Goal: Task Accomplishment & Management: Complete application form

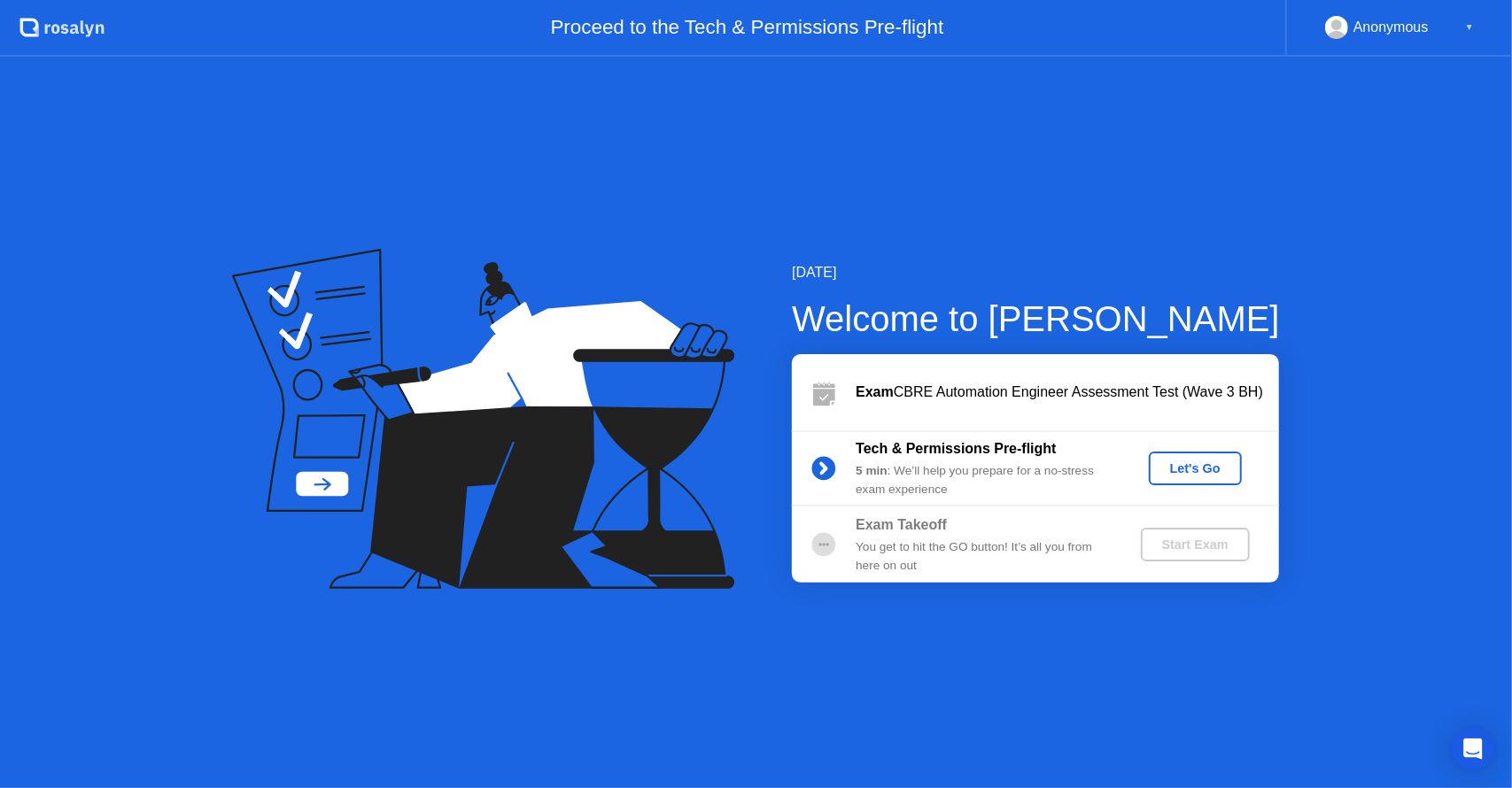
click at [1224, 462] on div "Let's Go" at bounding box center [1195, 469] width 79 height 15
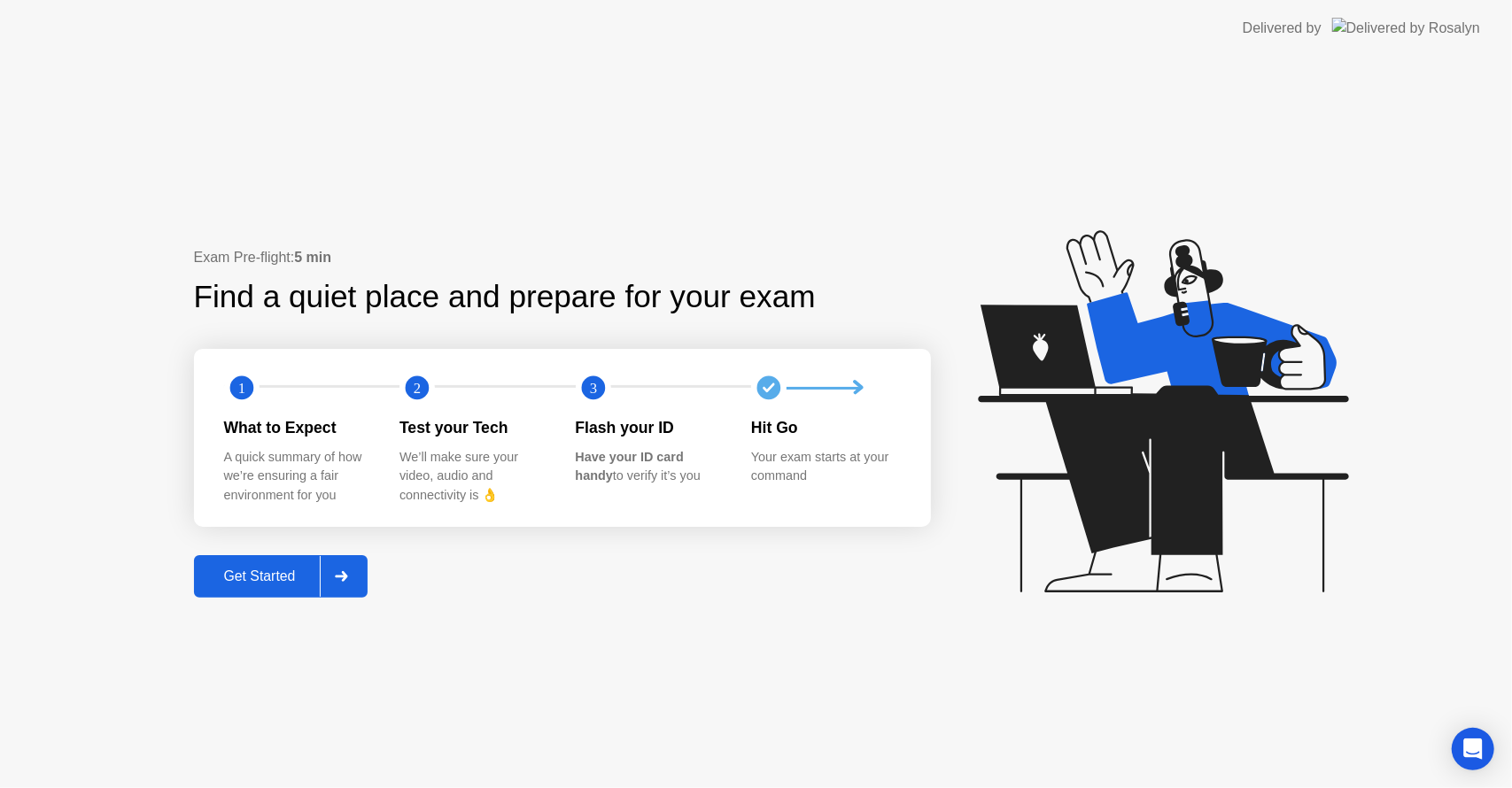
click at [282, 583] on button "Get Started" at bounding box center [281, 576] width 175 height 43
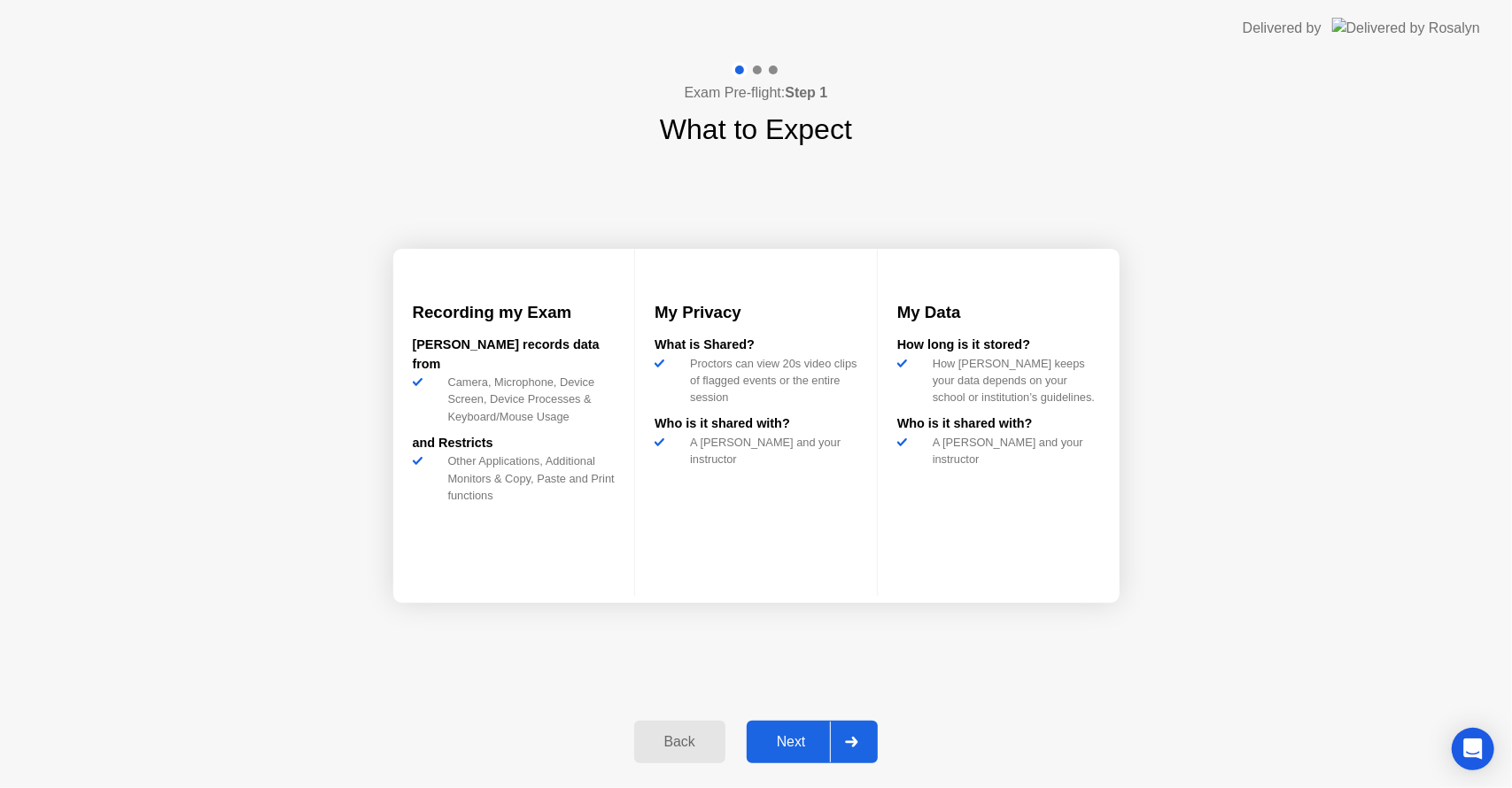
click at [661, 739] on div "Back" at bounding box center [679, 743] width 81 height 16
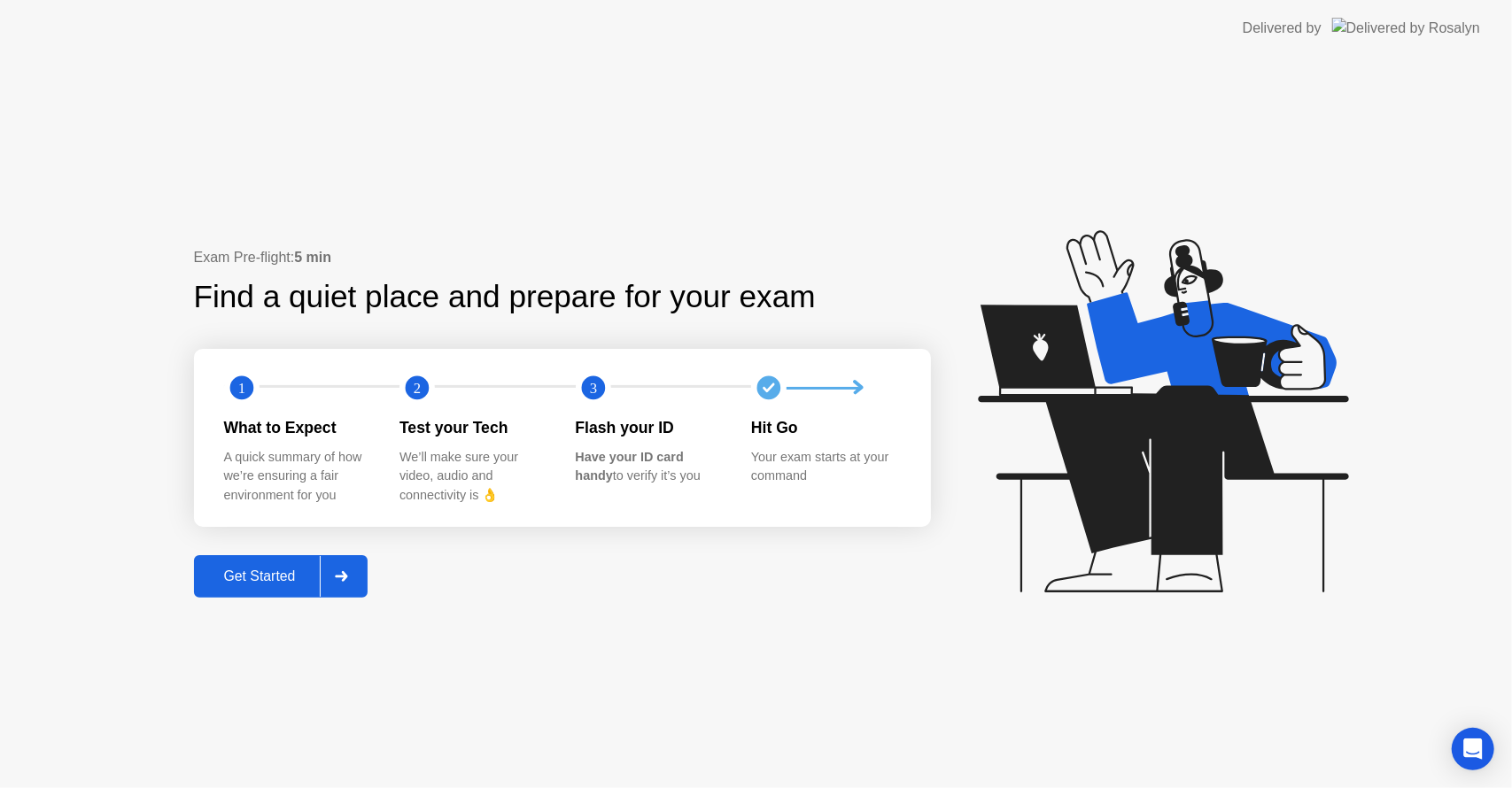
click at [280, 564] on button "Get Started" at bounding box center [281, 576] width 175 height 43
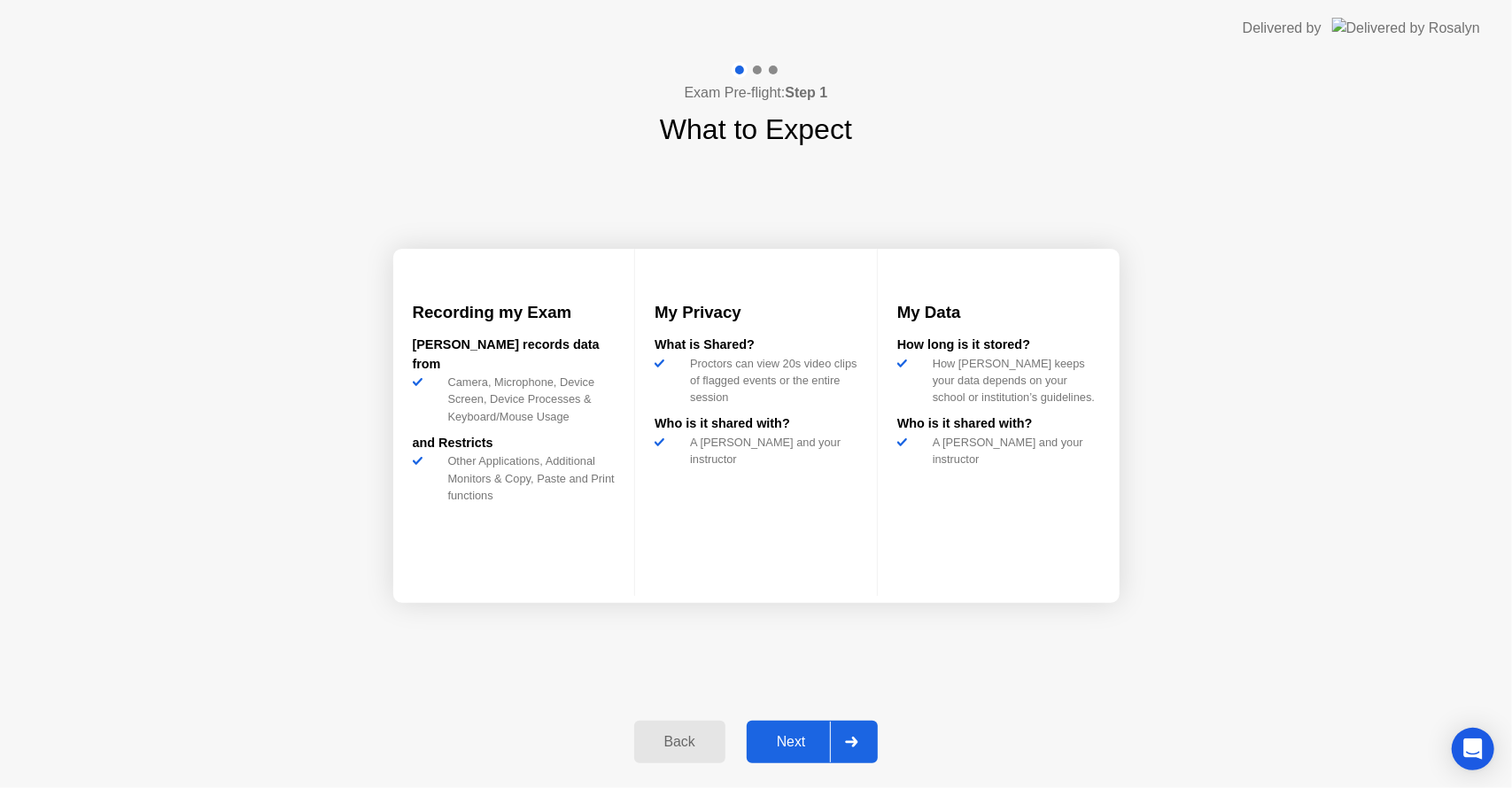
click at [778, 728] on button "Next" at bounding box center [812, 742] width 132 height 43
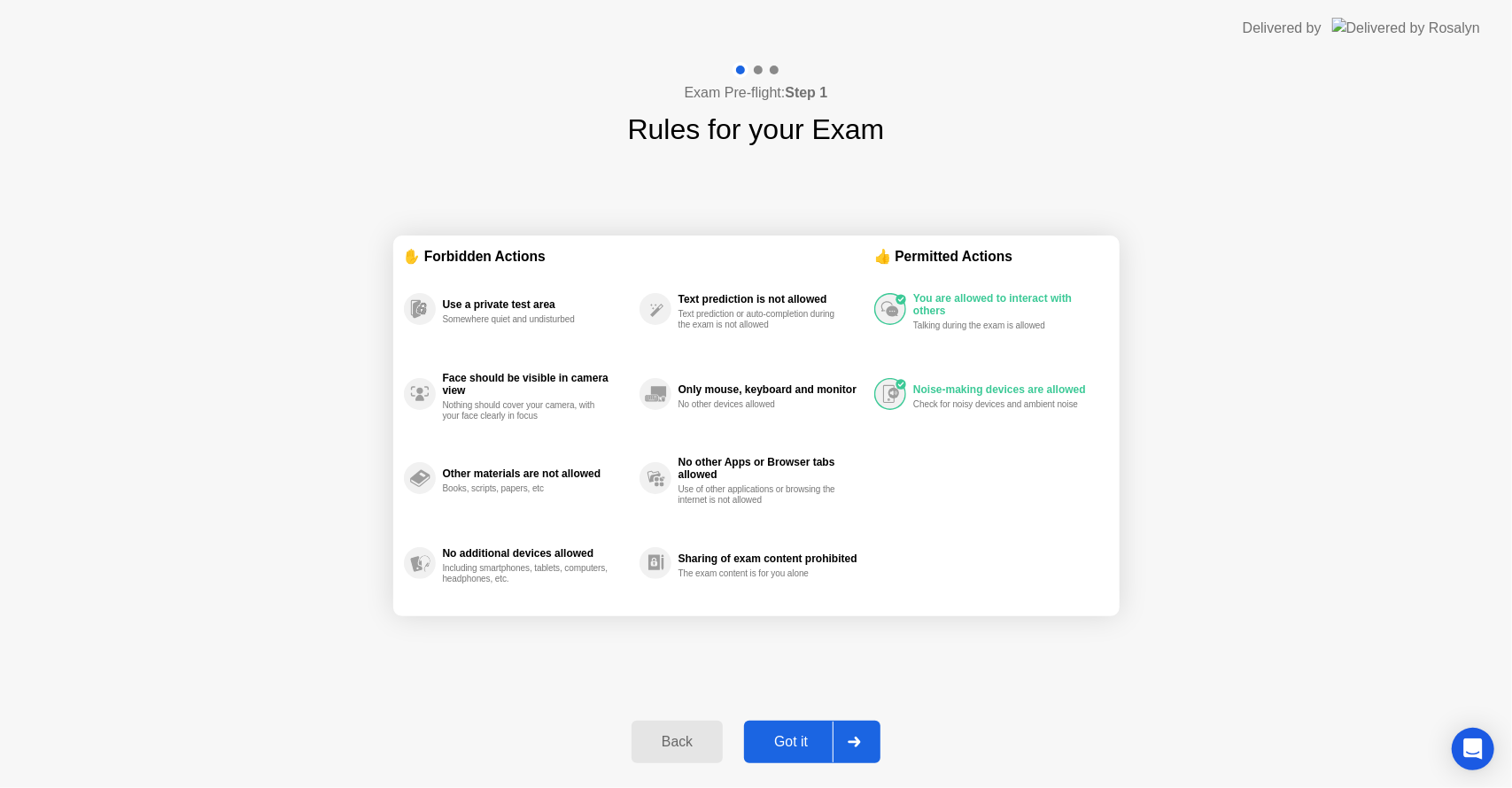
click at [777, 737] on div "Got it" at bounding box center [791, 743] width 84 height 16
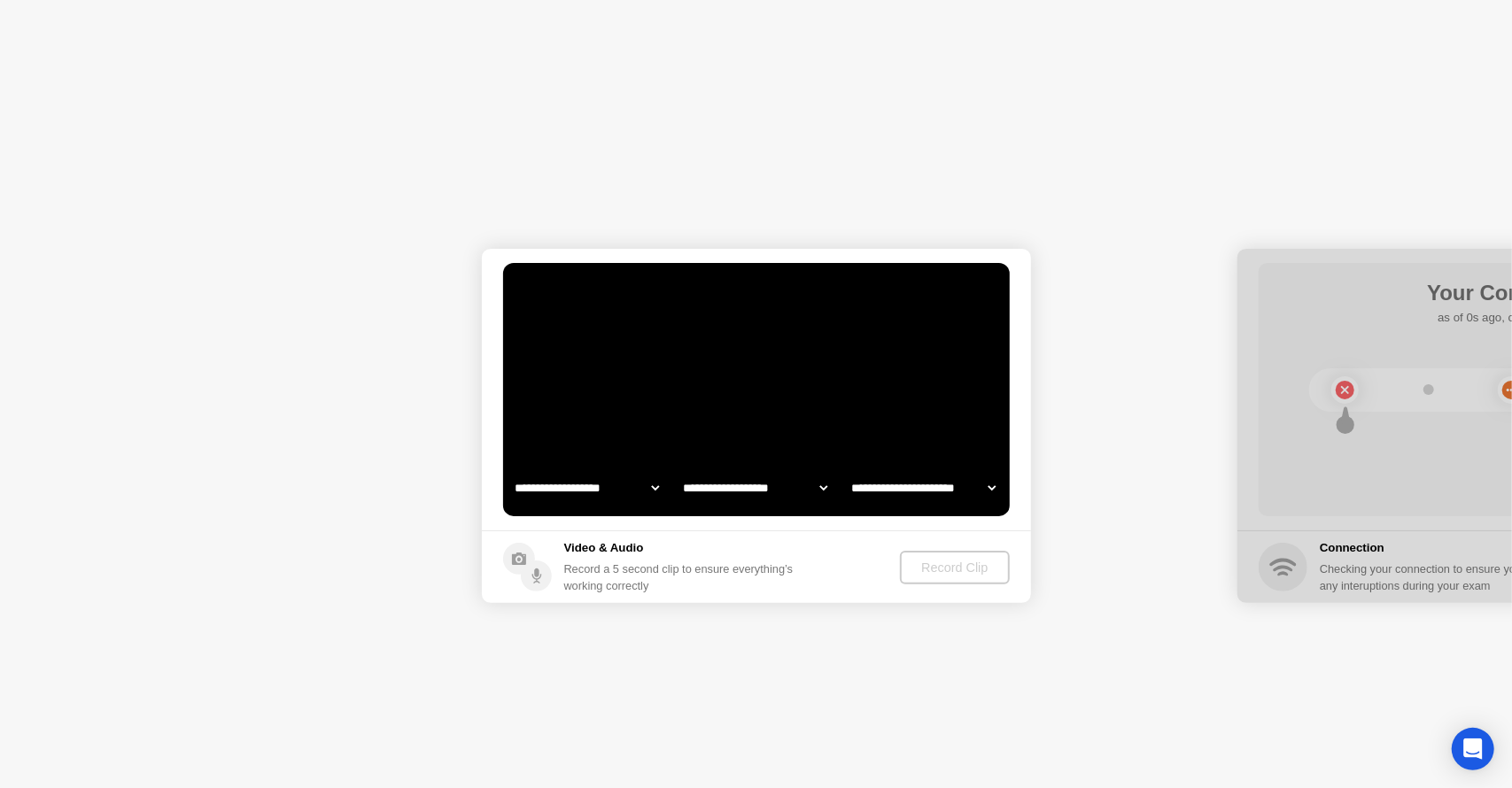
select select "**********"
select select "*******"
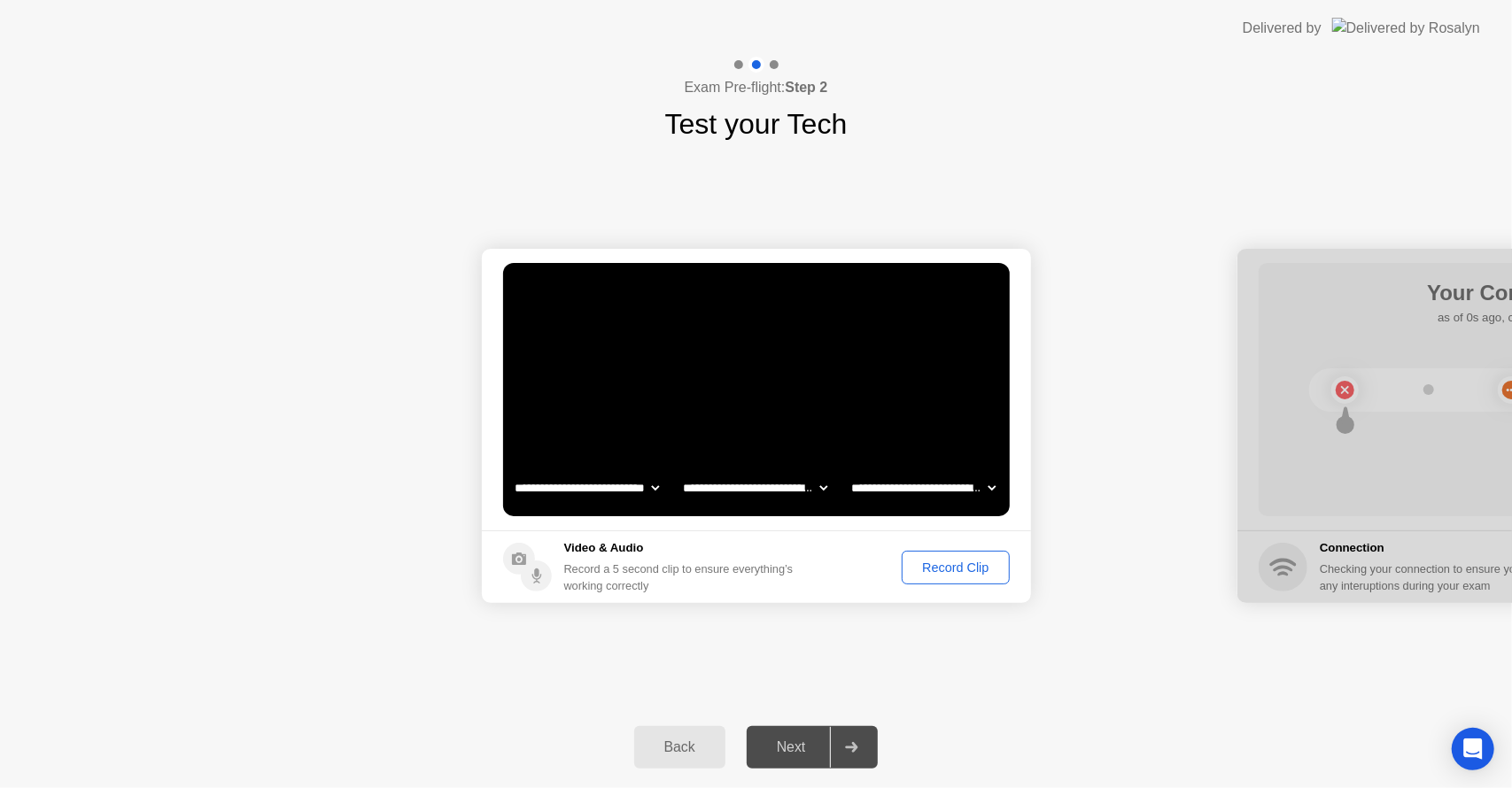
click at [936, 570] on div "Record Clip" at bounding box center [956, 568] width 95 height 15
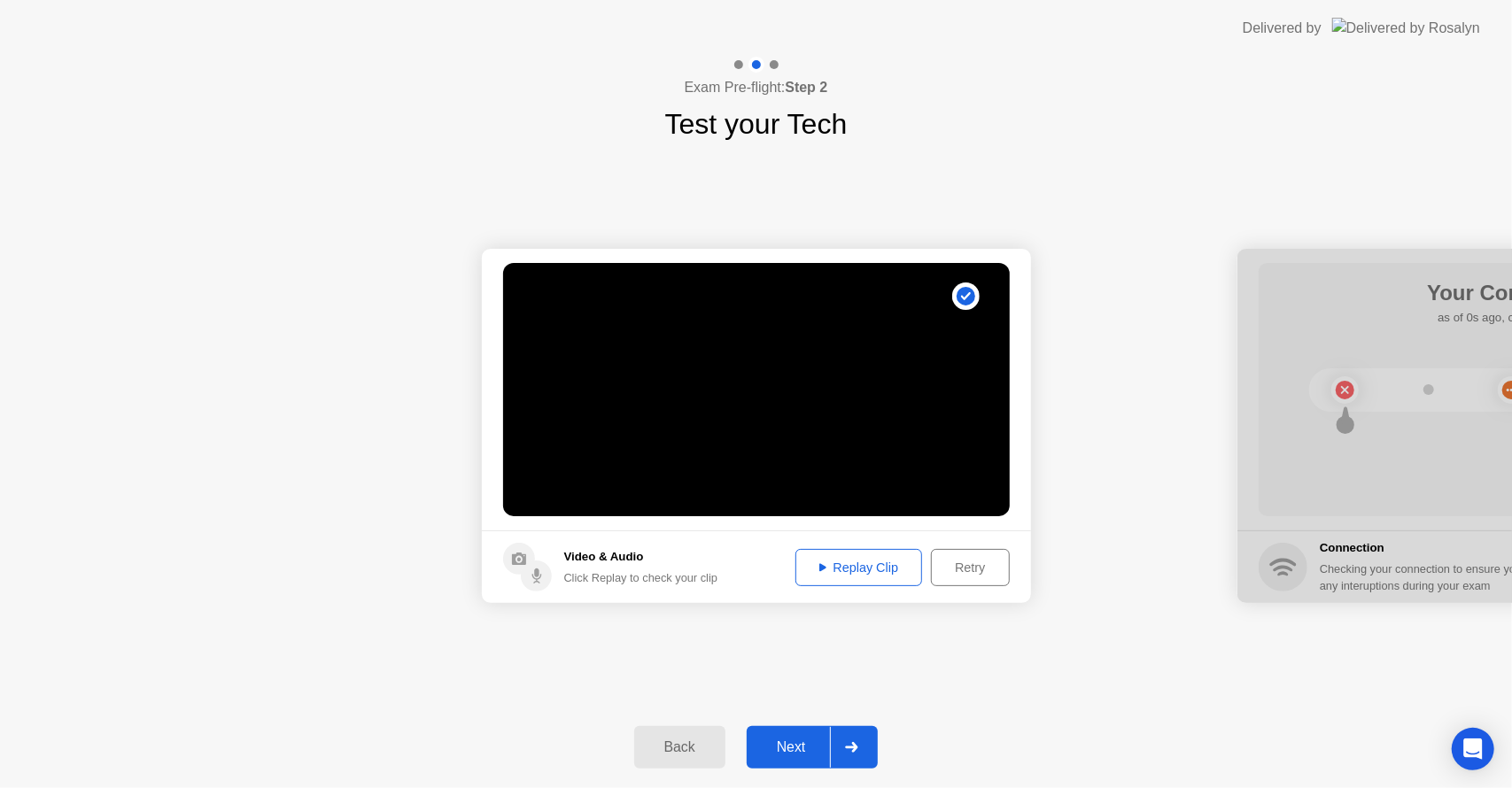
click at [797, 740] on div "Next" at bounding box center [791, 748] width 79 height 16
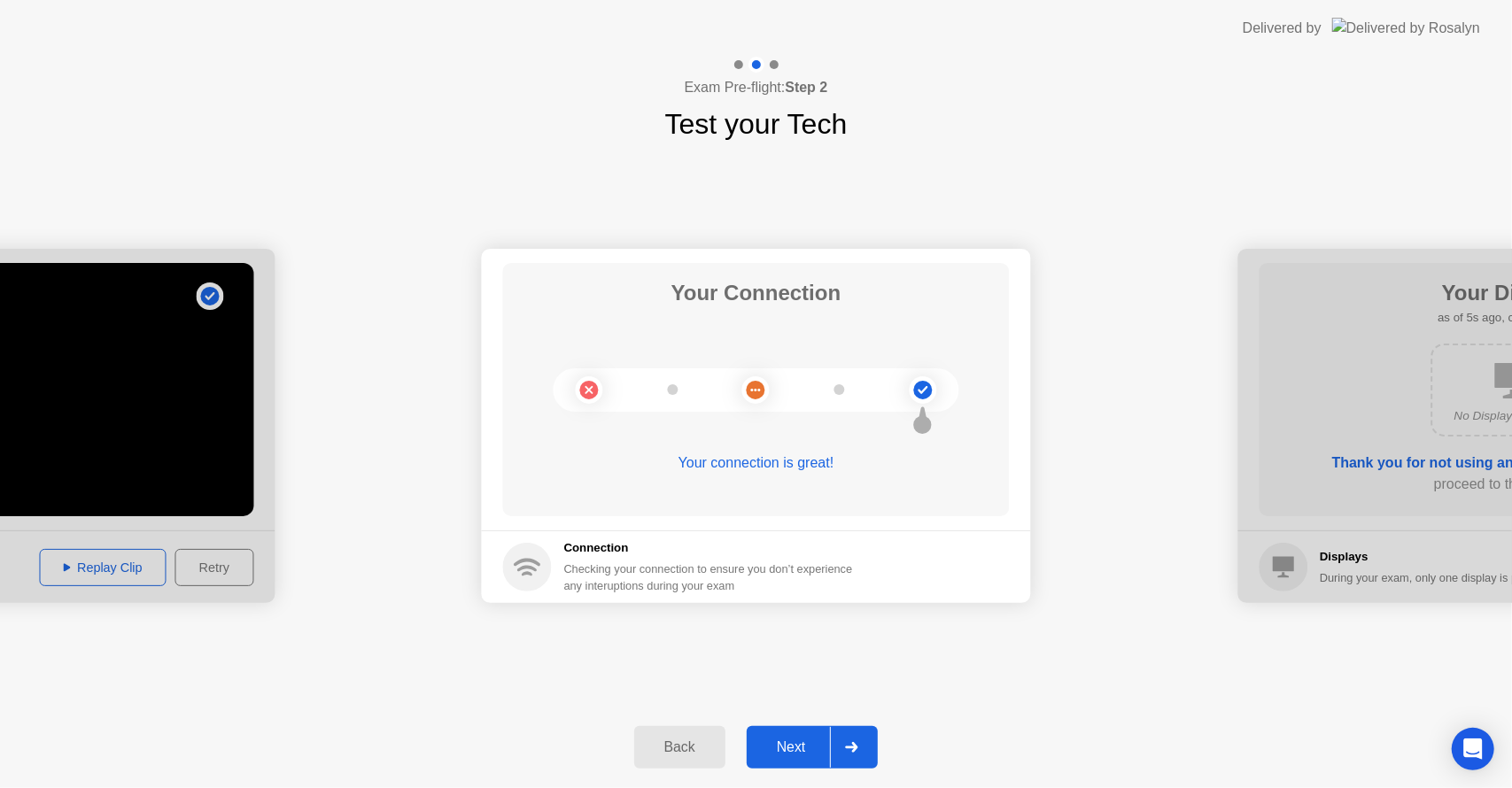
click at [790, 744] on div "Next" at bounding box center [791, 748] width 79 height 16
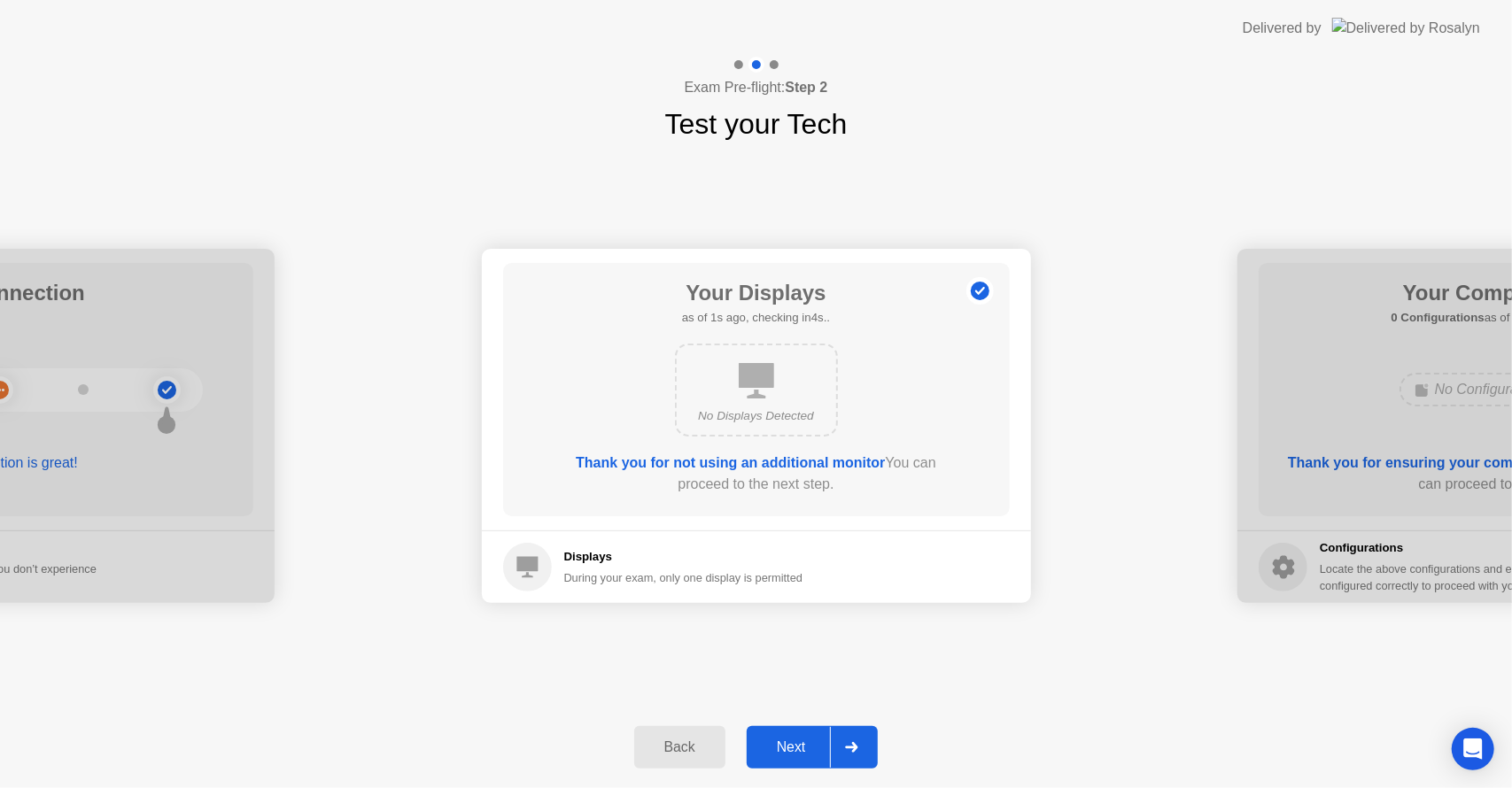
click at [779, 740] on div "Next" at bounding box center [791, 748] width 79 height 16
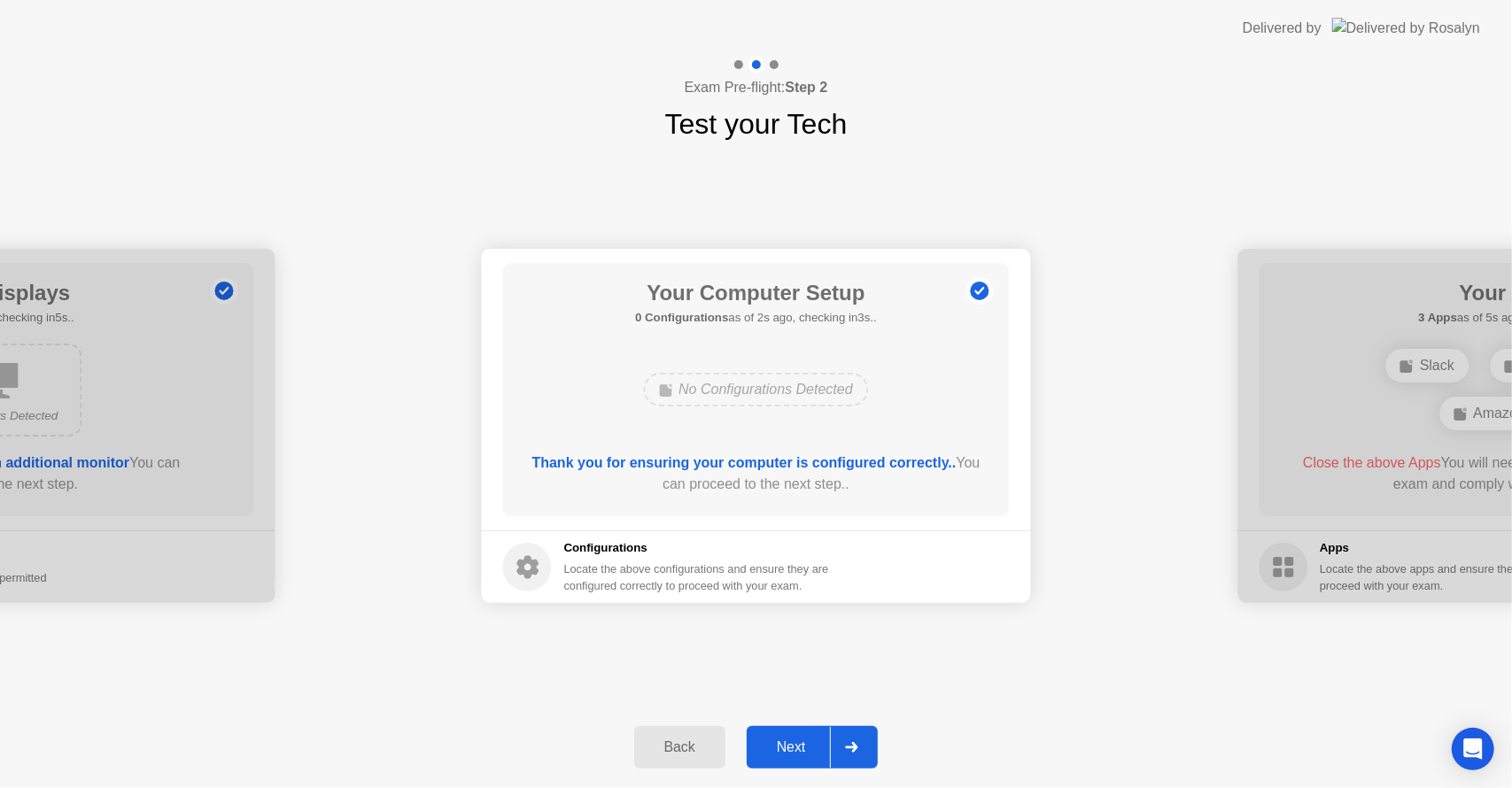
click at [783, 744] on div "Next" at bounding box center [791, 748] width 79 height 16
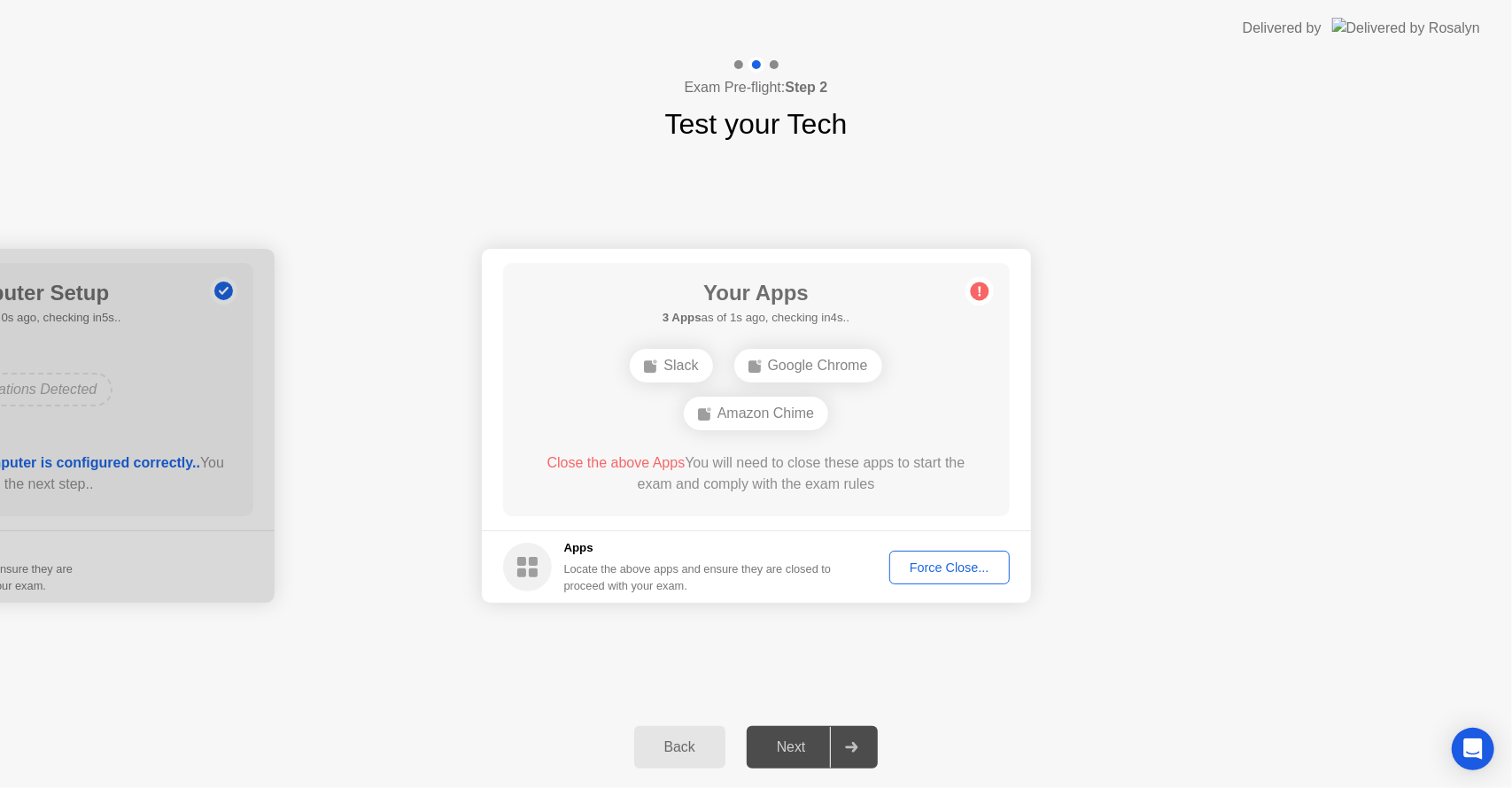
click at [819, 363] on div "Google Chrome" at bounding box center [808, 365] width 148 height 34
click at [666, 373] on div "Slack" at bounding box center [671, 365] width 83 height 34
click at [940, 570] on div "Force Close..." at bounding box center [949, 568] width 108 height 15
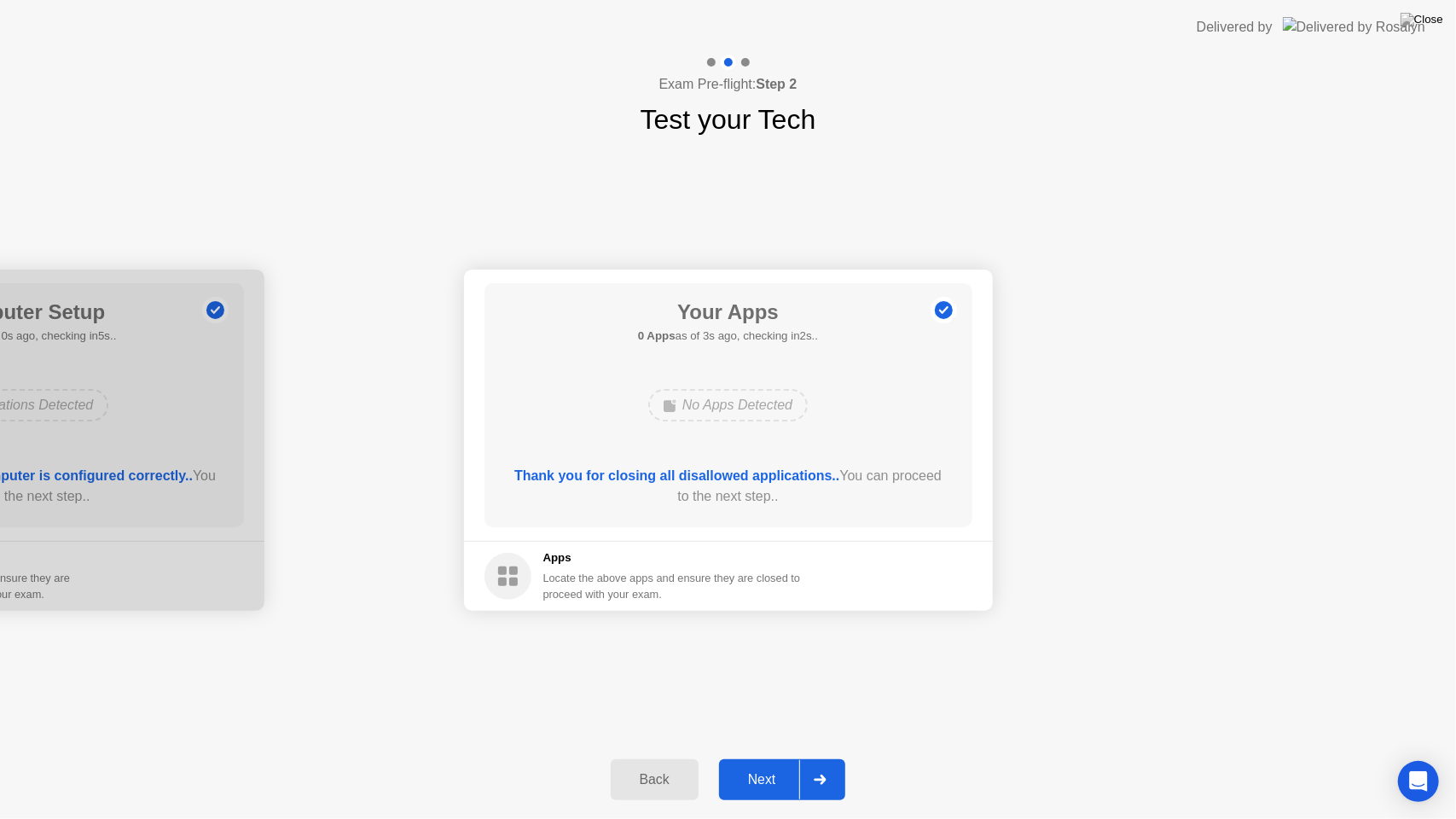
click at [777, 759] on div "Next" at bounding box center [762, 780] width 76 height 16
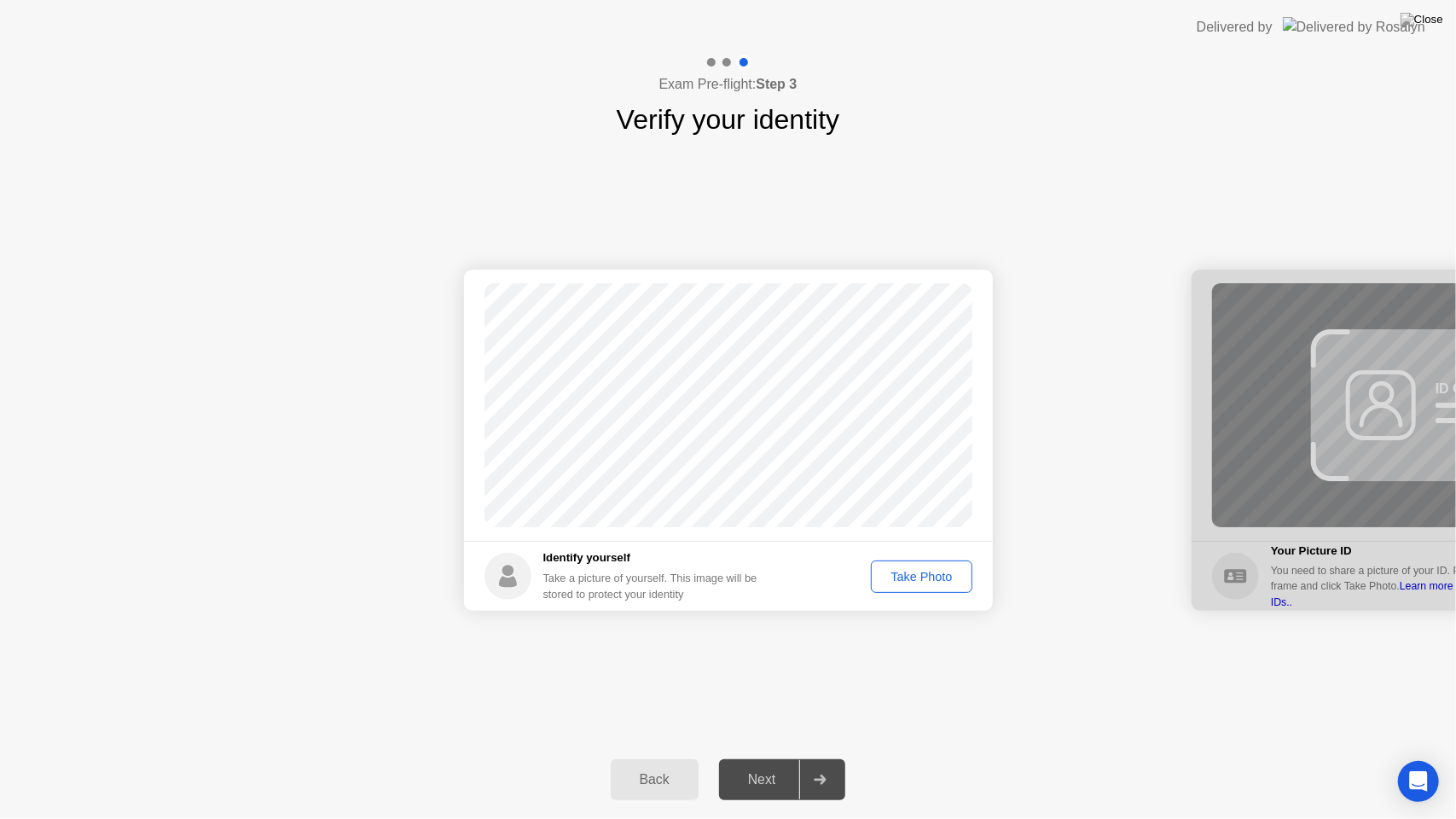
click at [928, 570] on div "Take Photo" at bounding box center [921, 577] width 88 height 14
click at [770, 759] on div "Next" at bounding box center [762, 780] width 76 height 16
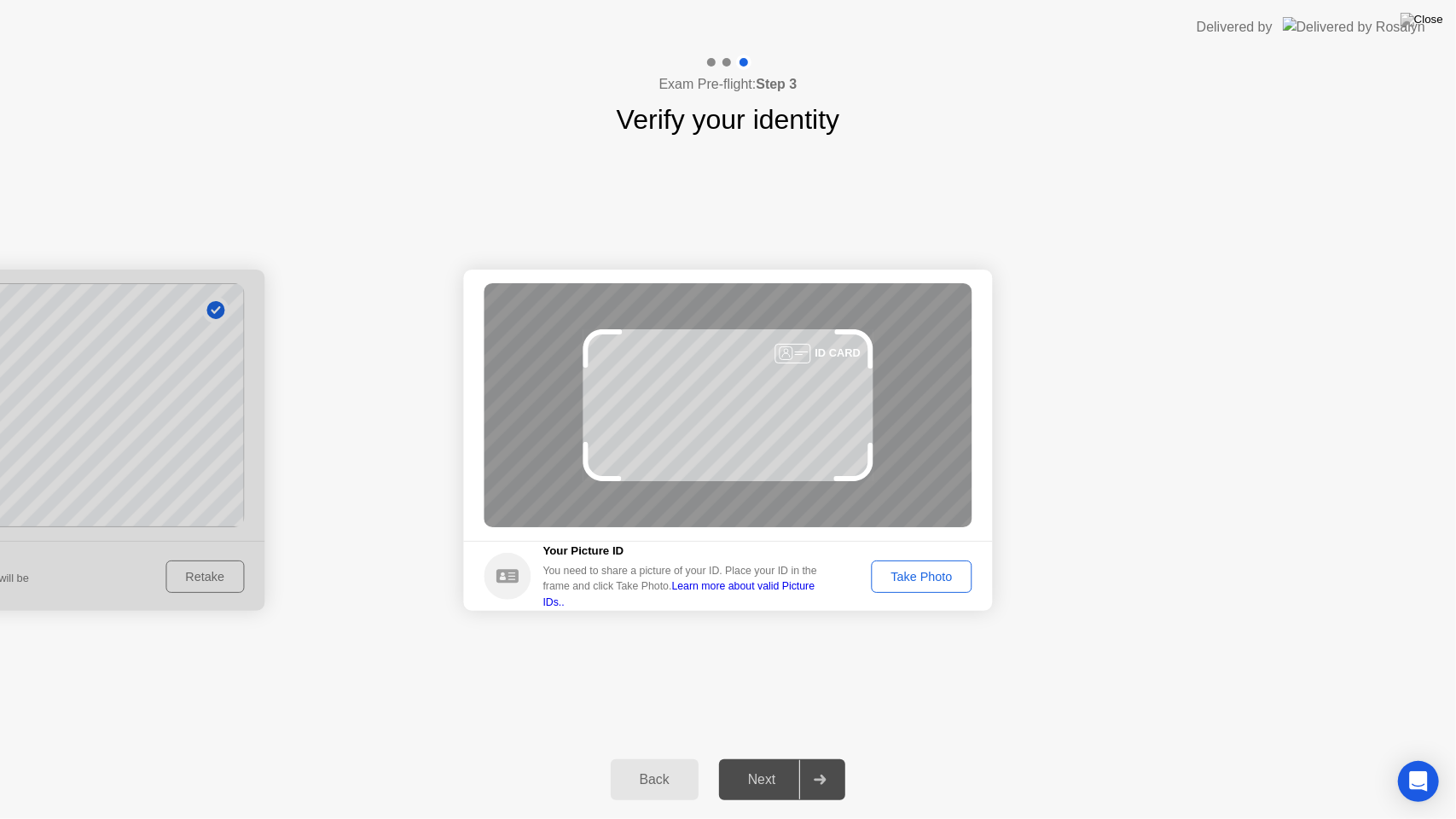
click at [781, 759] on div "Next" at bounding box center [762, 780] width 76 height 16
click at [761, 759] on div "Next" at bounding box center [762, 780] width 76 height 16
click at [908, 575] on div "Take Photo" at bounding box center [921, 577] width 88 height 14
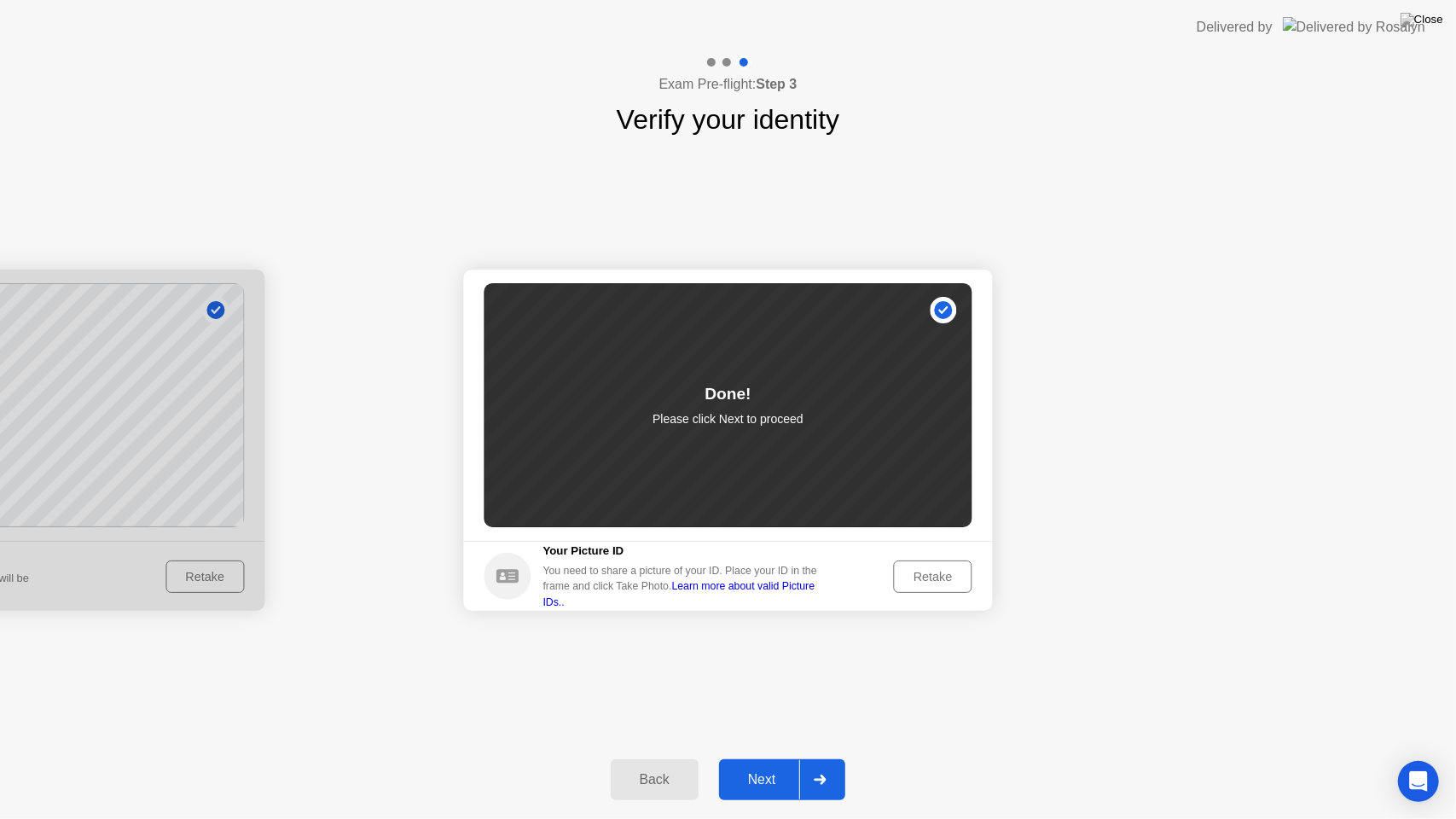
click at [774, 759] on div "Next" at bounding box center [762, 780] width 76 height 16
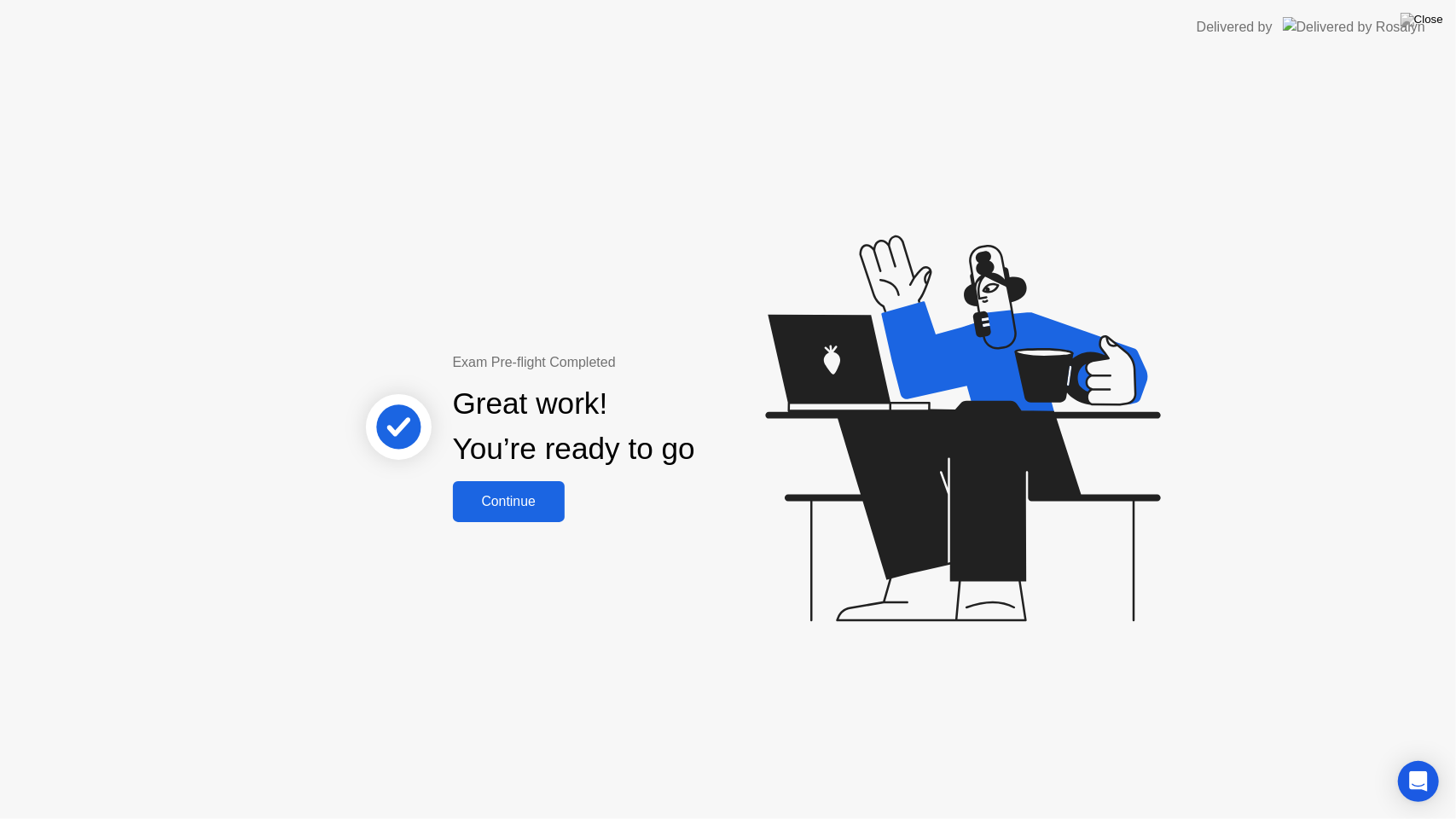
click at [503, 504] on div "Continue" at bounding box center [509, 502] width 102 height 16
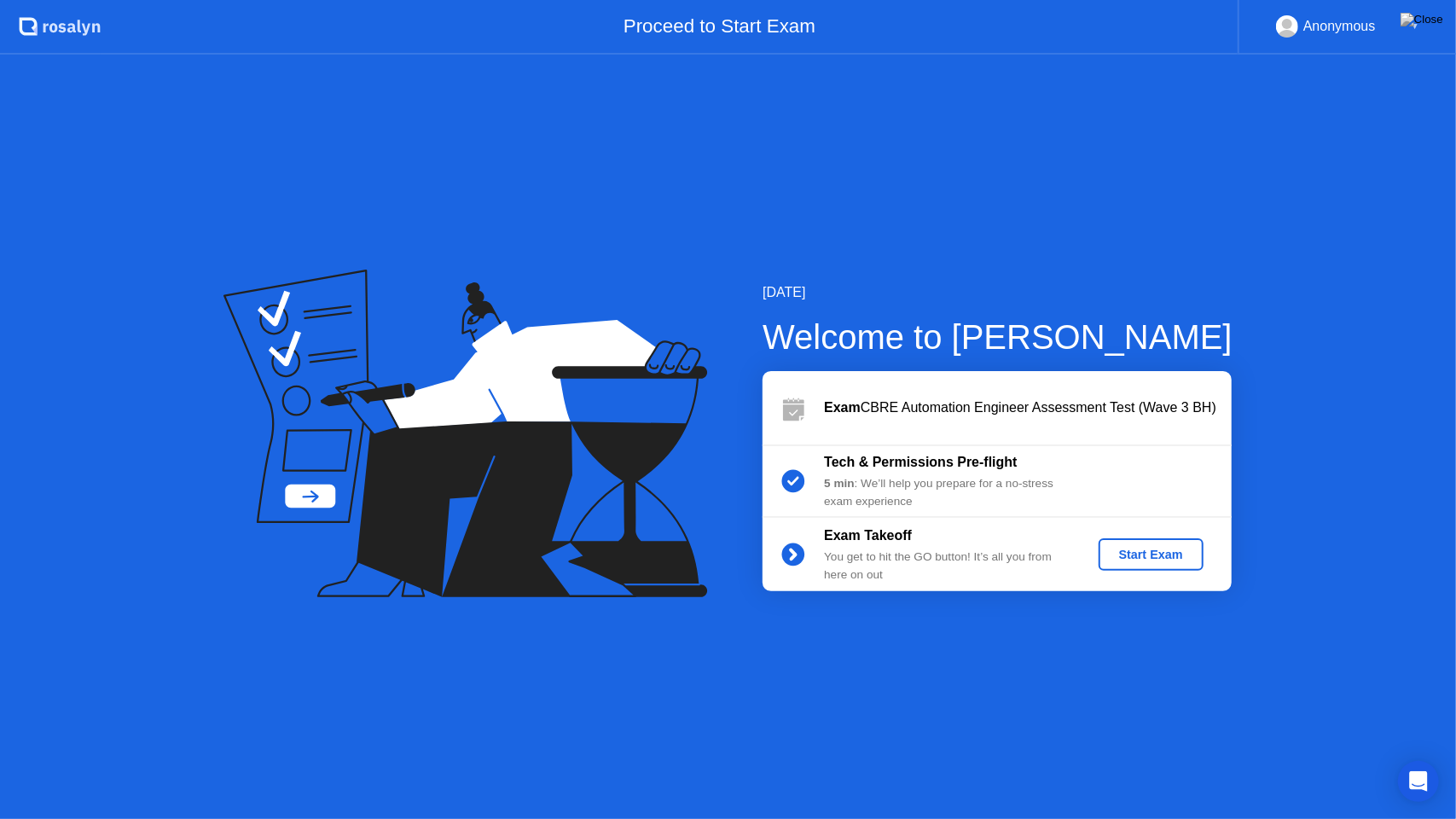
click at [1162, 547] on div "Start Exam" at bounding box center [1151, 554] width 91 height 14
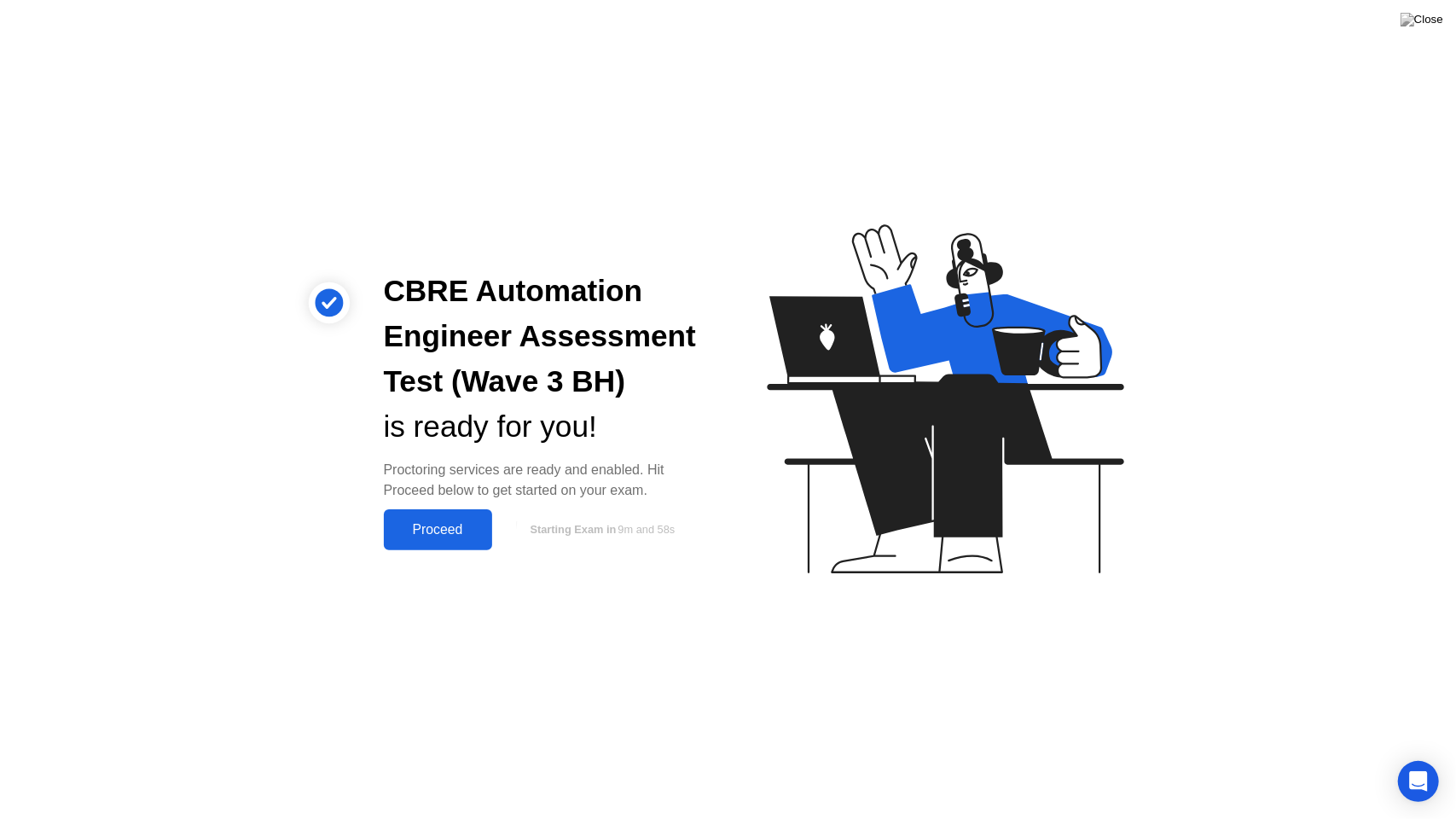
click at [462, 524] on div "Proceed" at bounding box center [438, 530] width 98 height 16
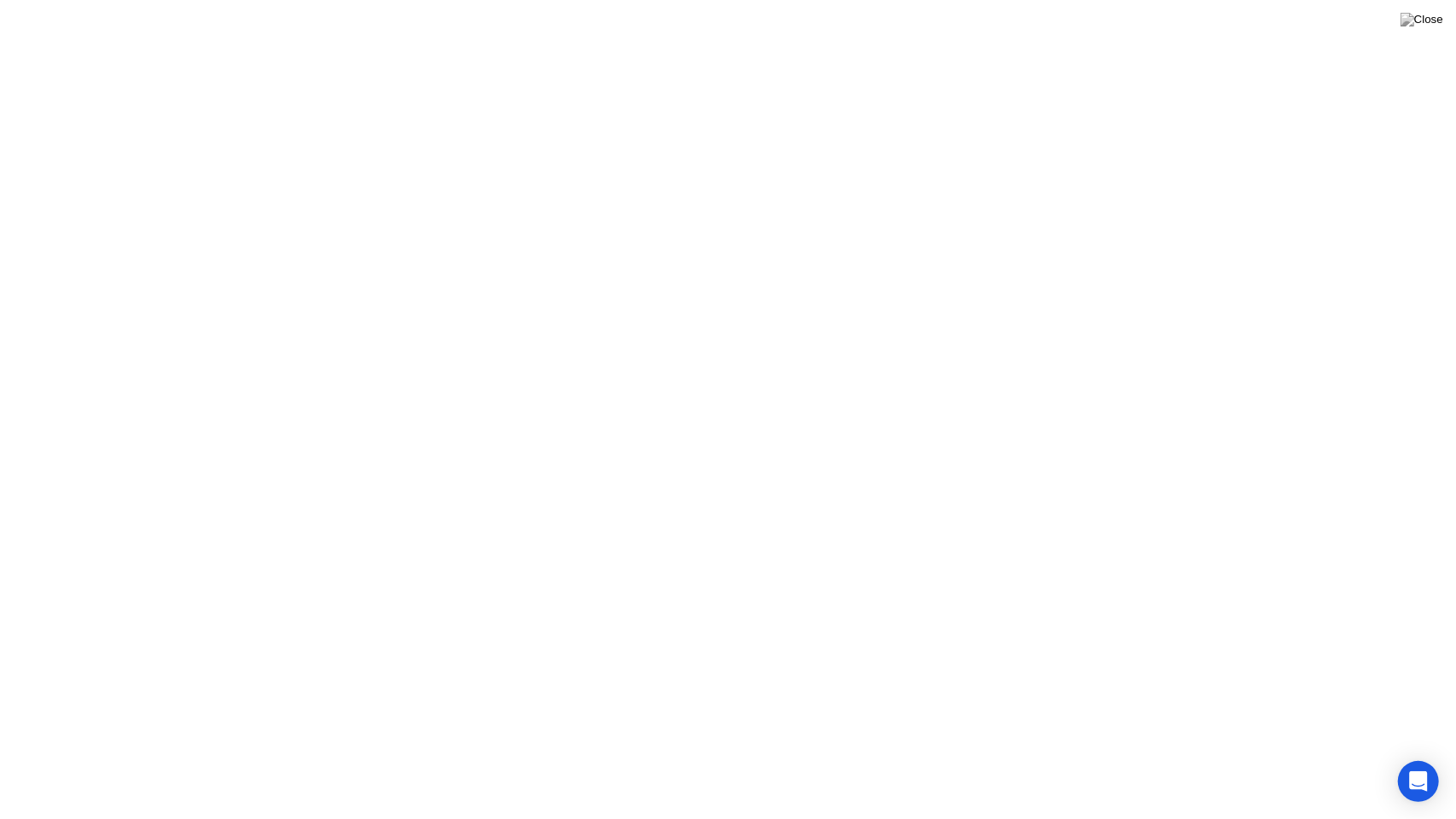
click button "Exam Rules"
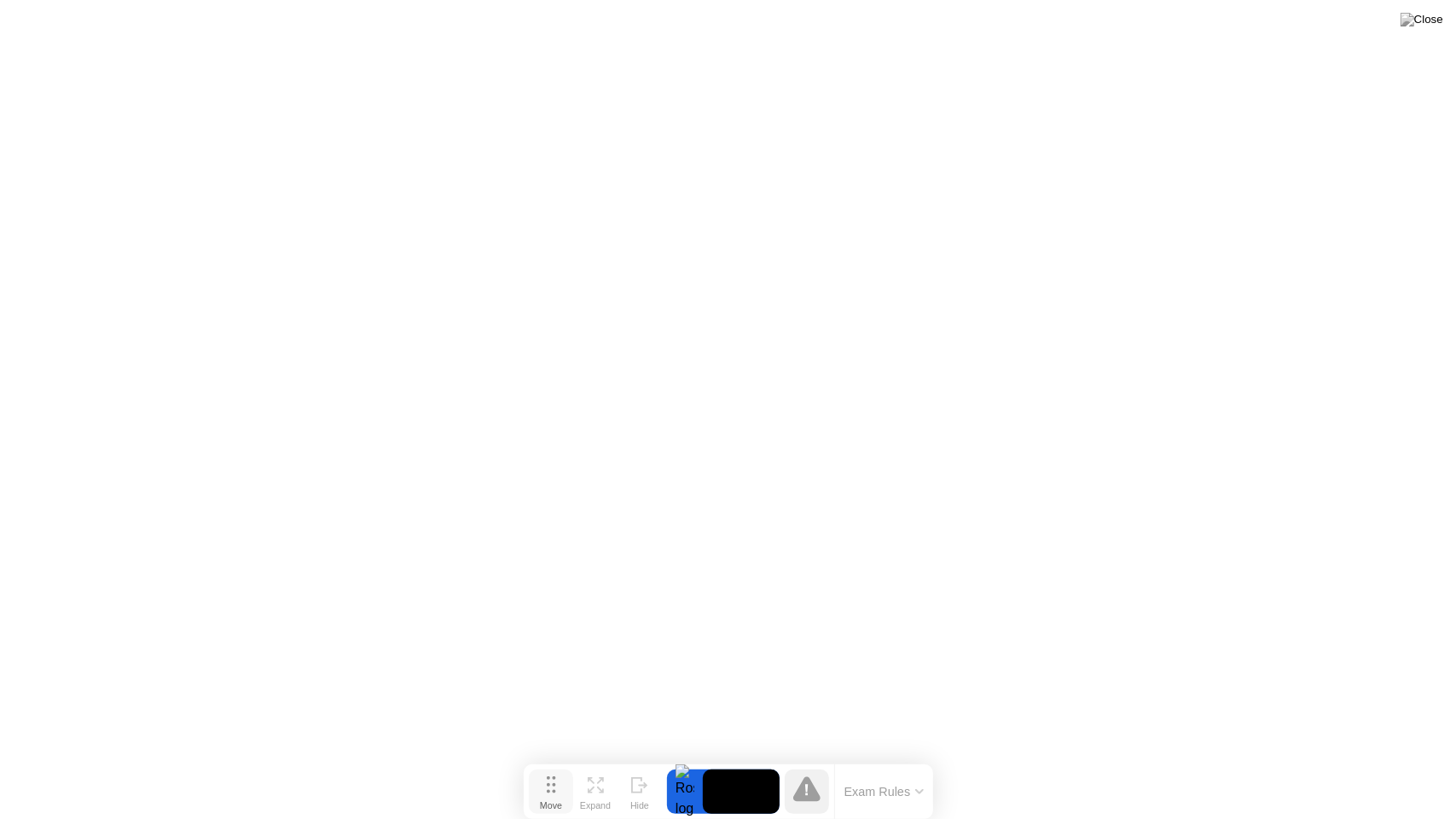
click at [562, 759] on div "Move" at bounding box center [551, 806] width 22 height 11
click at [595, 759] on div "Expand" at bounding box center [595, 806] width 31 height 11
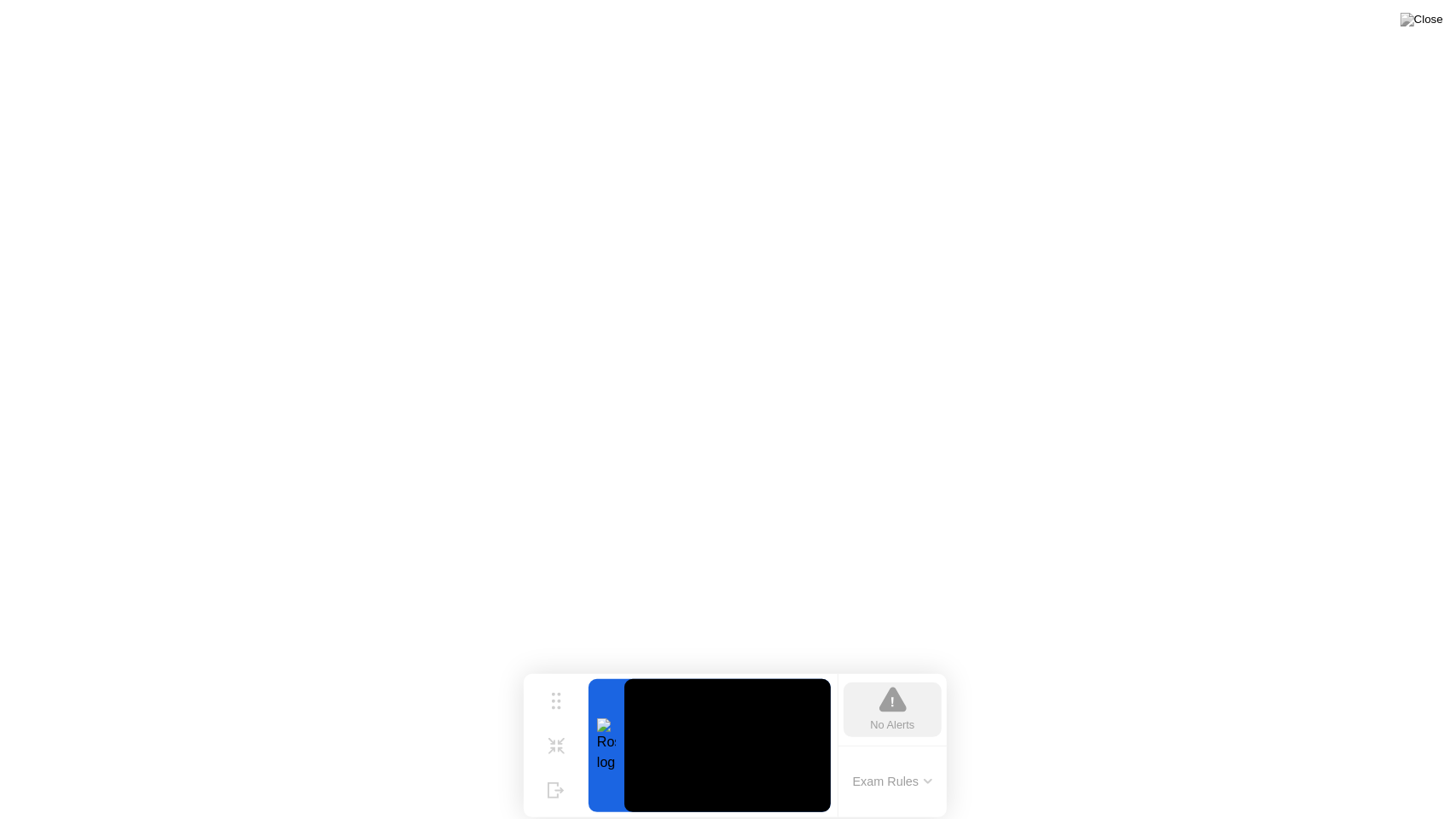
click at [604, 746] on div at bounding box center [606, 746] width 36 height 133
click at [904, 759] on button "Exam Rules" at bounding box center [892, 782] width 90 height 16
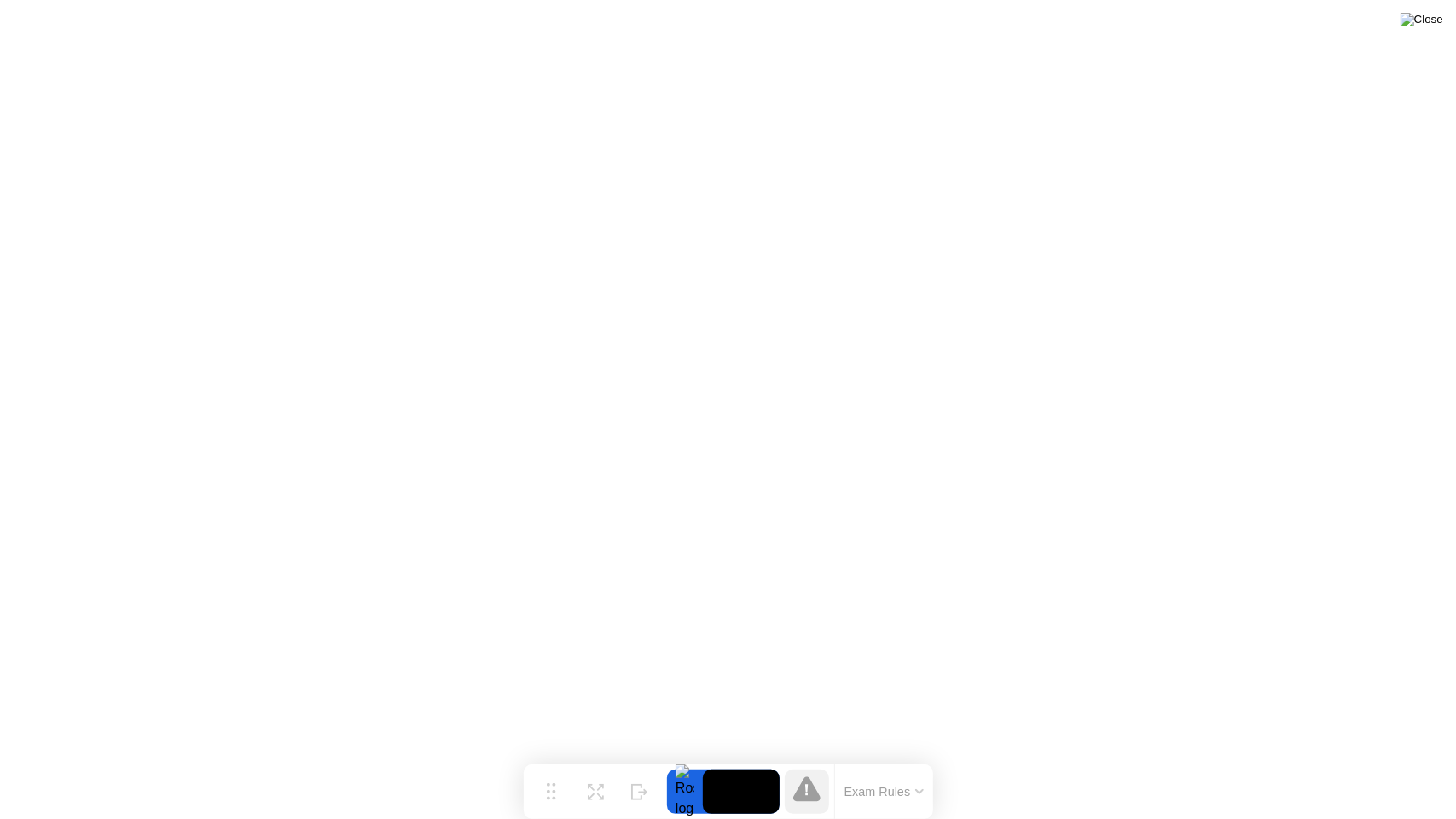
click at [1435, 22] on img at bounding box center [1422, 20] width 43 height 14
click at [687, 759] on div at bounding box center [685, 792] width 36 height 45
click at [805, 759] on icon at bounding box center [806, 789] width 27 height 25
click at [918, 759] on icon at bounding box center [919, 792] width 7 height 4
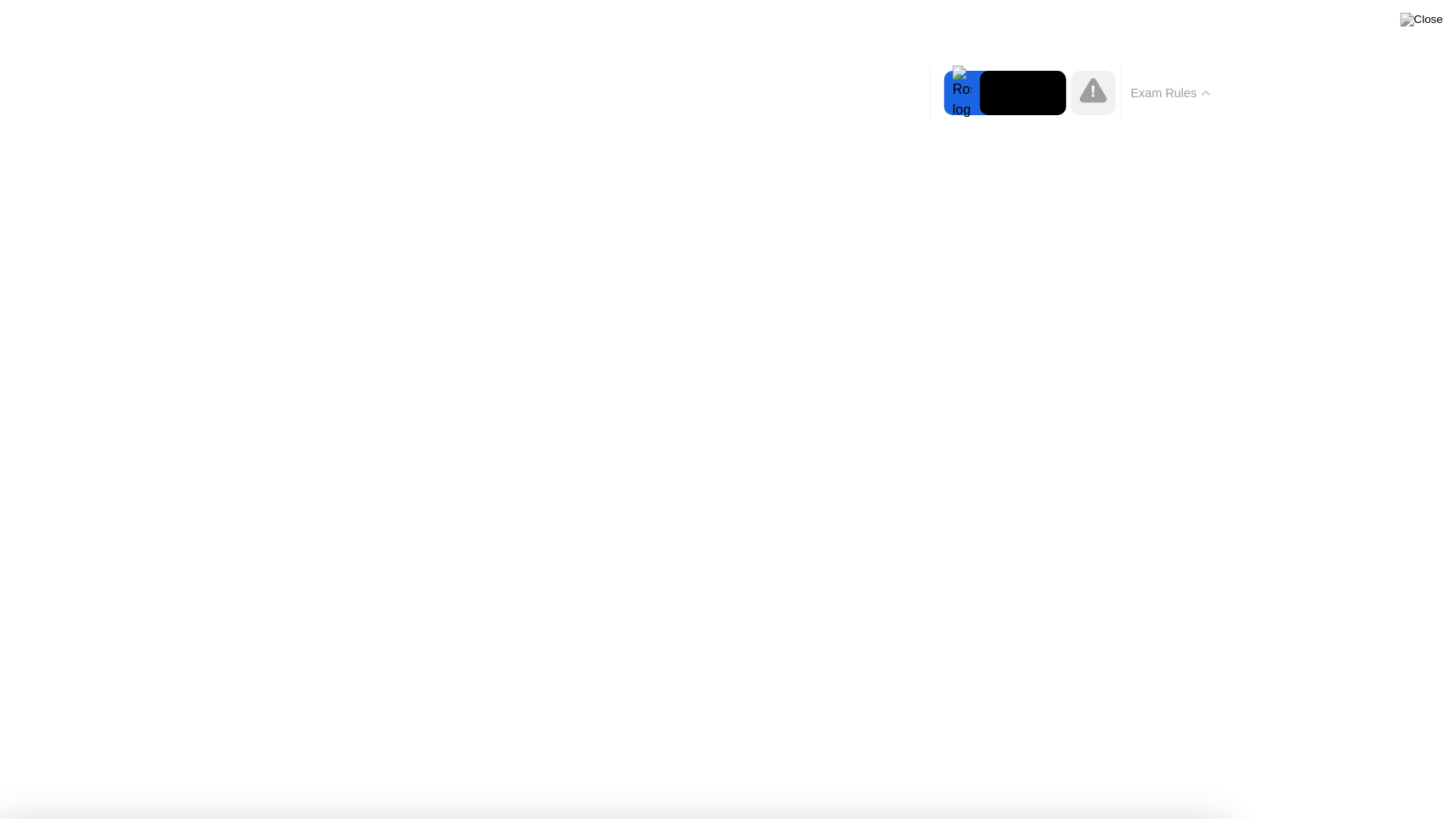
drag, startPoint x: 746, startPoint y: 725, endPoint x: 754, endPoint y: 724, distance: 8.1
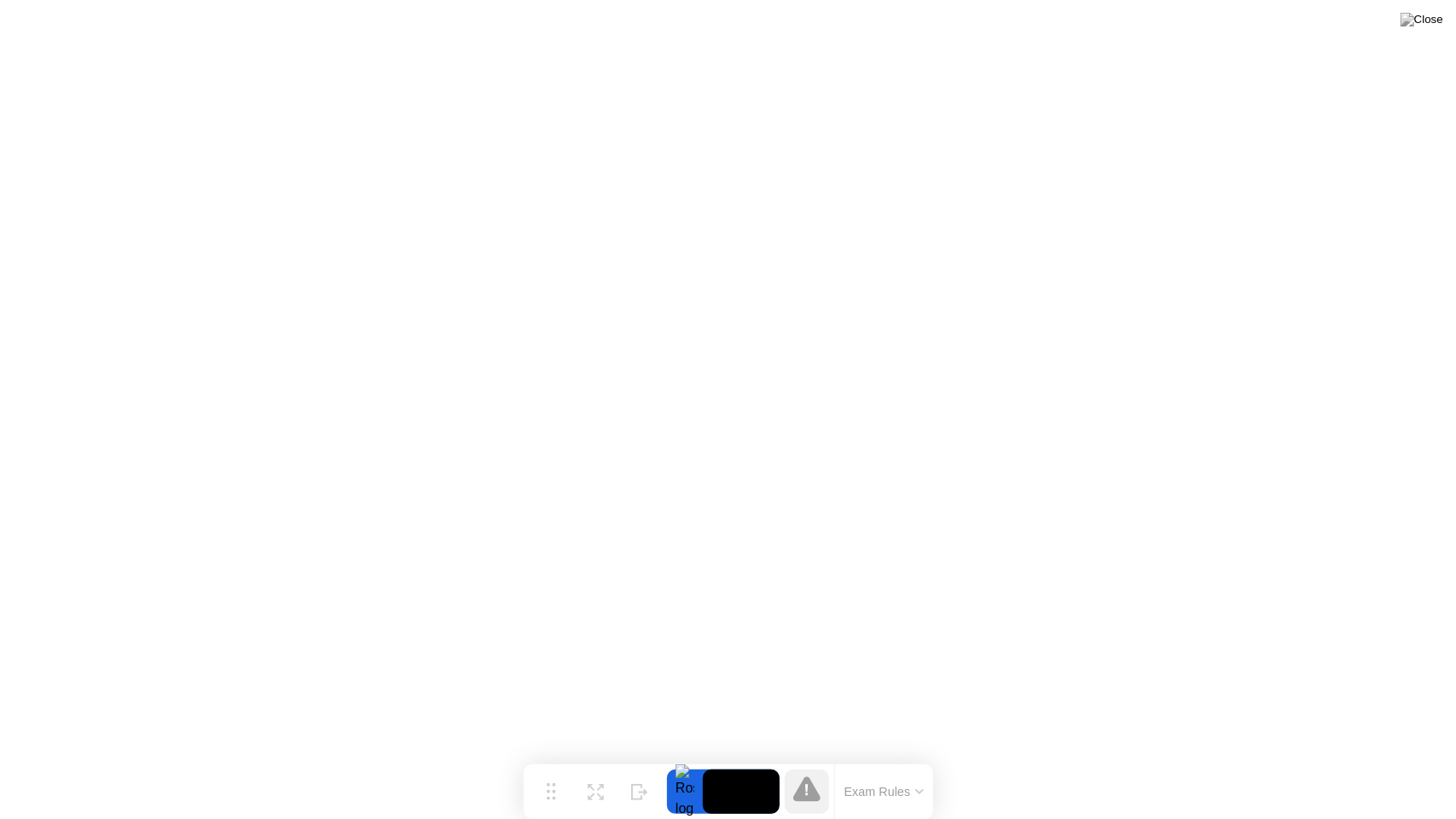
click at [890, 759] on button "Exam Rules" at bounding box center [884, 792] width 90 height 16
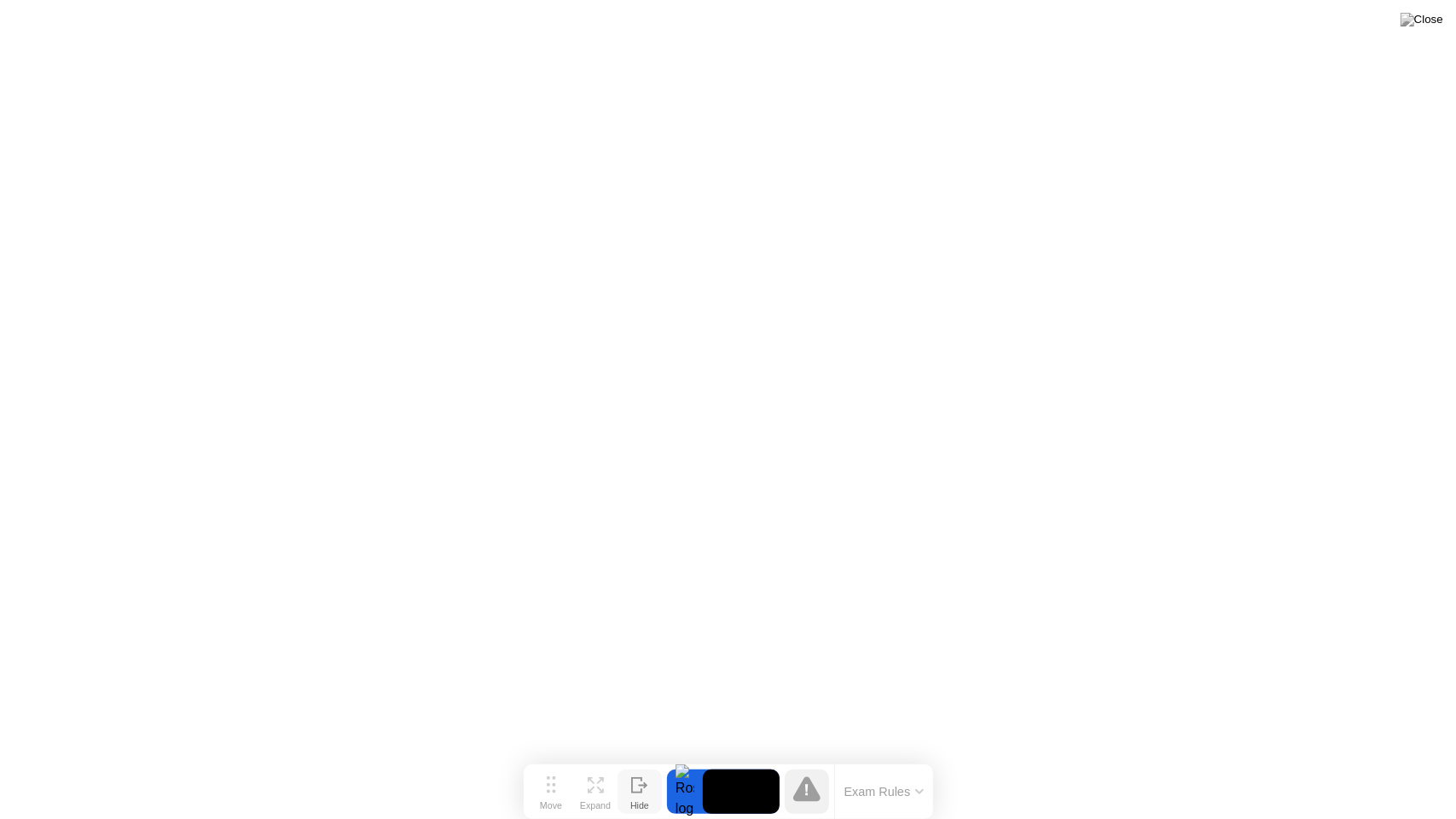
click at [655, 759] on button "Hide" at bounding box center [639, 792] width 45 height 45
click at [1431, 24] on img at bounding box center [1422, 20] width 43 height 14
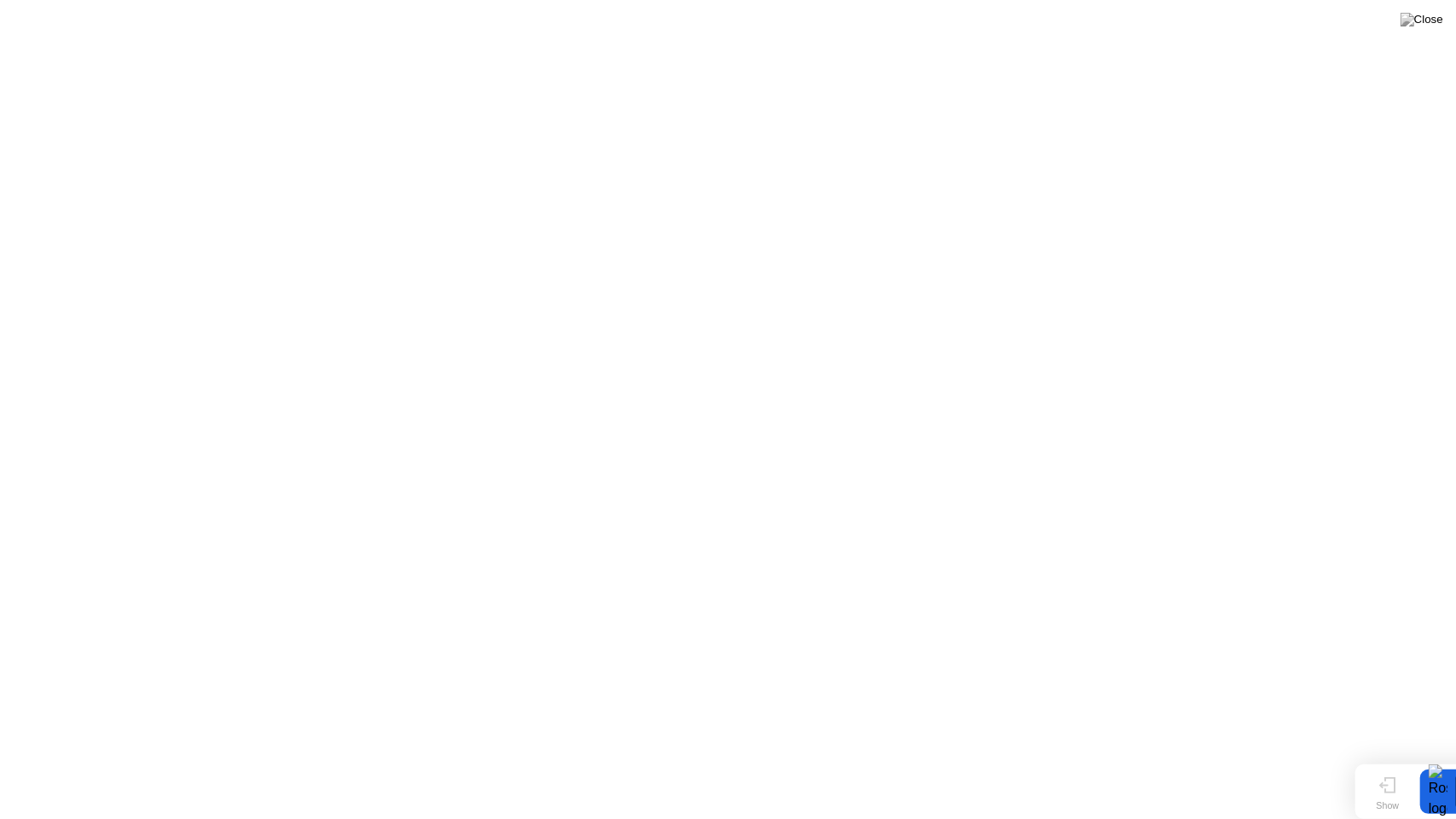
click at [1387, 759] on div "Show" at bounding box center [1388, 806] width 23 height 11
click at [871, 759] on button "Exam Rules" at bounding box center [884, 792] width 90 height 16
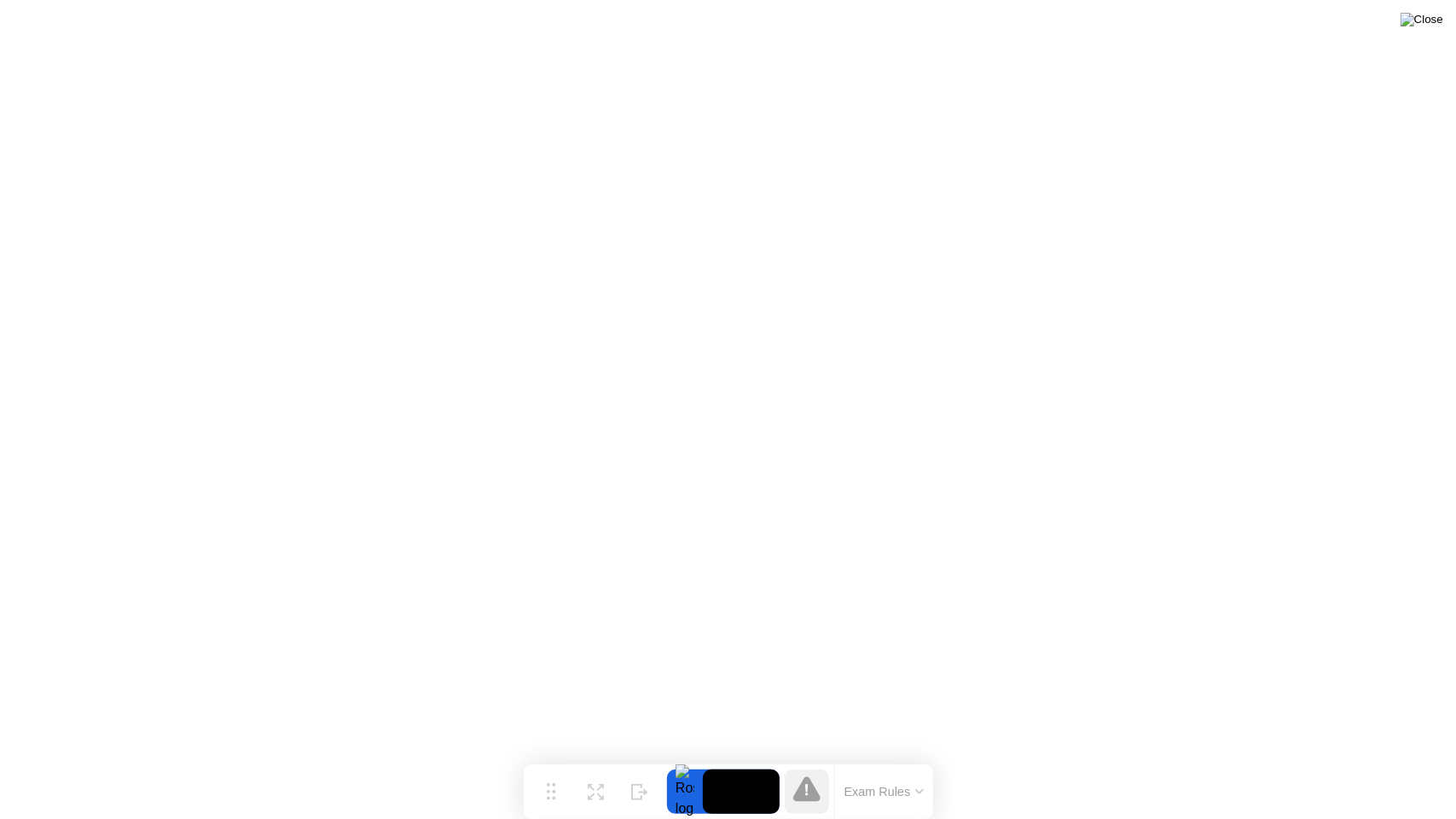
click at [1440, 18] on img at bounding box center [1422, 20] width 43 height 14
